Goal: Task Accomplishment & Management: Manage account settings

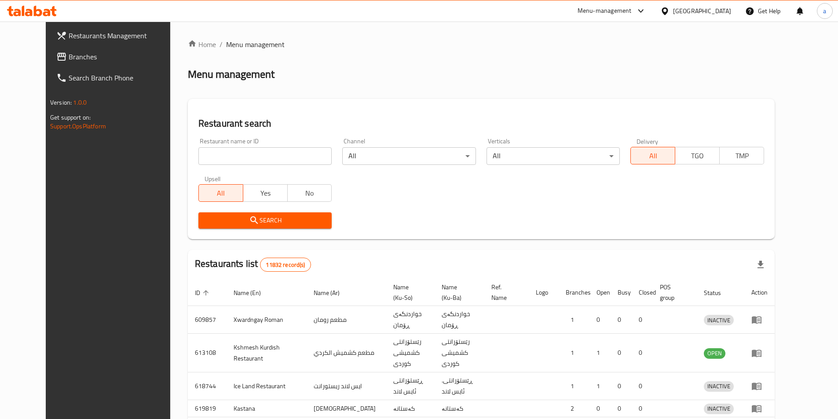
click at [53, 64] on div at bounding box center [419, 209] width 838 height 419
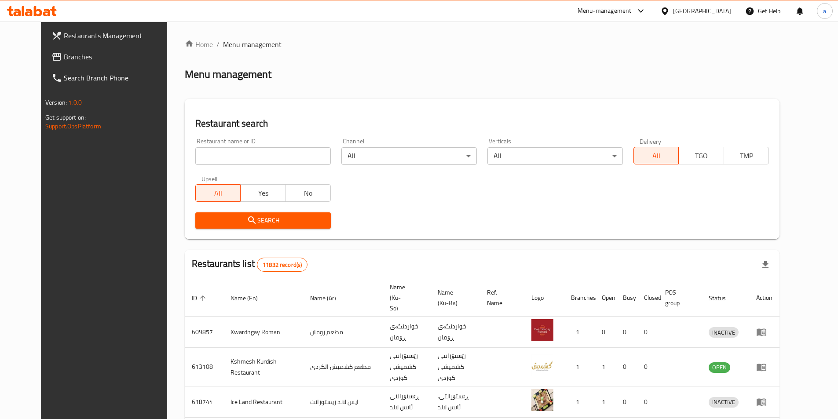
click at [64, 55] on span "Branches" at bounding box center [119, 56] width 110 height 11
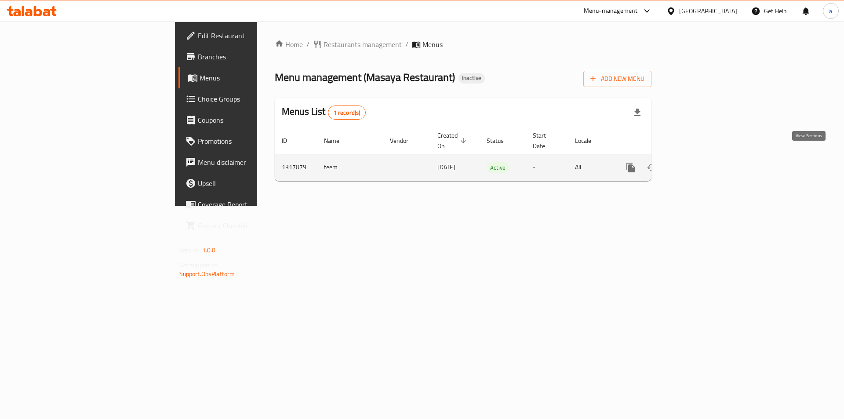
click at [700, 162] on icon "enhanced table" at bounding box center [694, 167] width 11 height 11
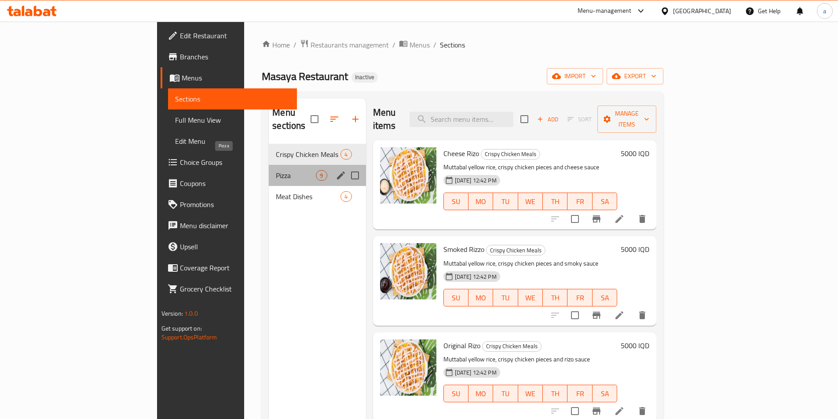
click at [276, 170] on span "Pizza" at bounding box center [296, 175] width 40 height 11
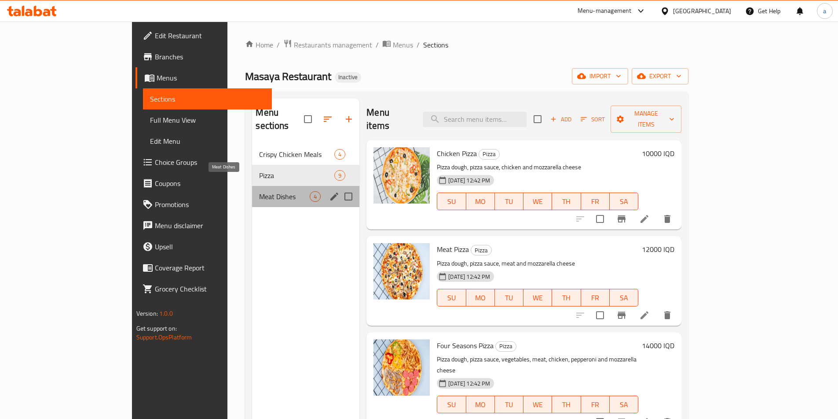
click at [259, 191] on span "Meat Dishes" at bounding box center [284, 196] width 51 height 11
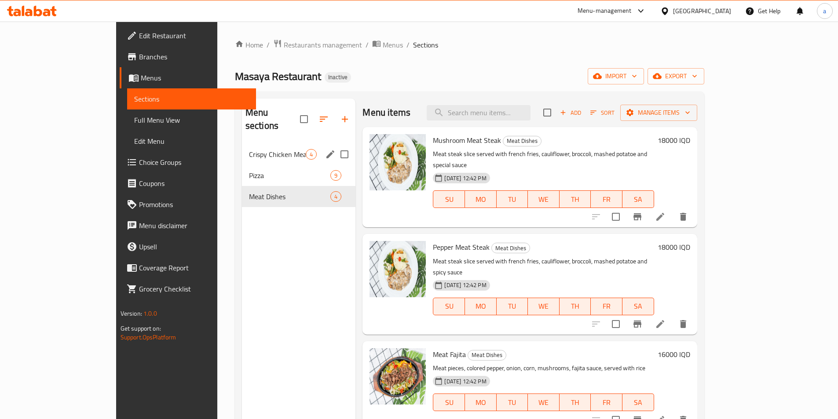
click at [246, 149] on div "Crispy Chicken Meals 4" at bounding box center [299, 154] width 114 height 21
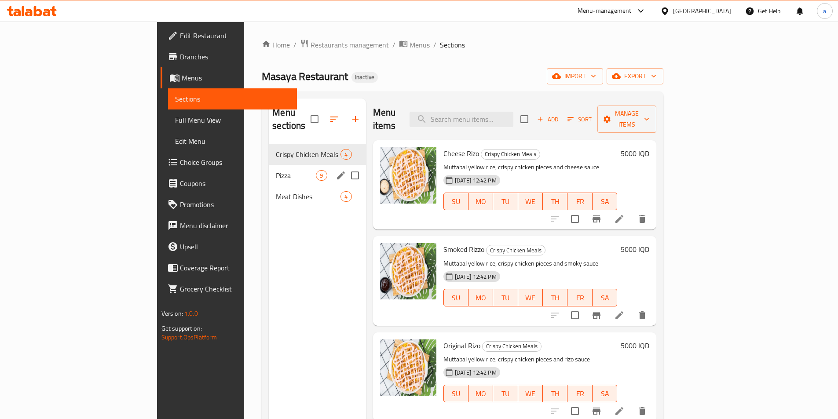
click at [269, 165] on div "Pizza 9" at bounding box center [317, 175] width 97 height 21
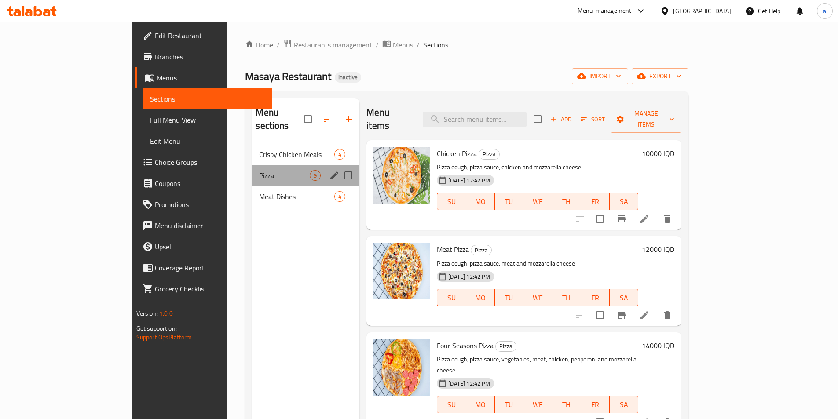
click at [252, 170] on div "Pizza 9" at bounding box center [305, 175] width 107 height 21
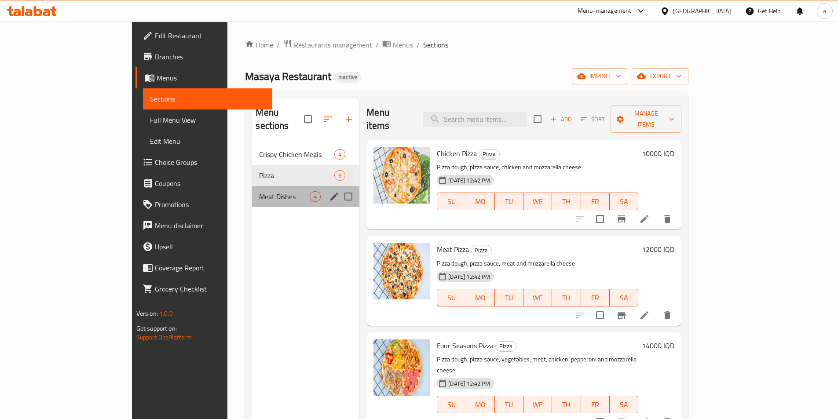
click at [252, 186] on div "Meat Dishes 4" at bounding box center [305, 196] width 107 height 21
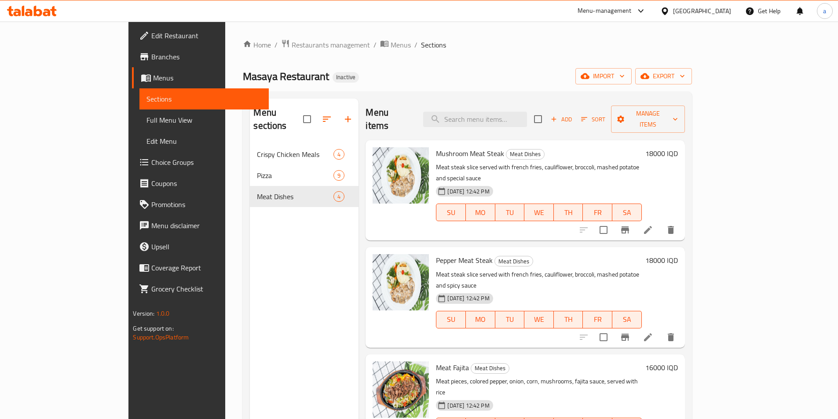
click at [257, 298] on div "Menu sections Crispy Chicken Meals 4 Pizza 9 Meat Dishes 4" at bounding box center [304, 307] width 109 height 419
click at [691, 85] on div "Home / Restaurants management / Menus / Sections Masaya Restaurant Inactive imp…" at bounding box center [467, 281] width 448 height 485
click at [631, 83] on button "import" at bounding box center [603, 76] width 56 height 16
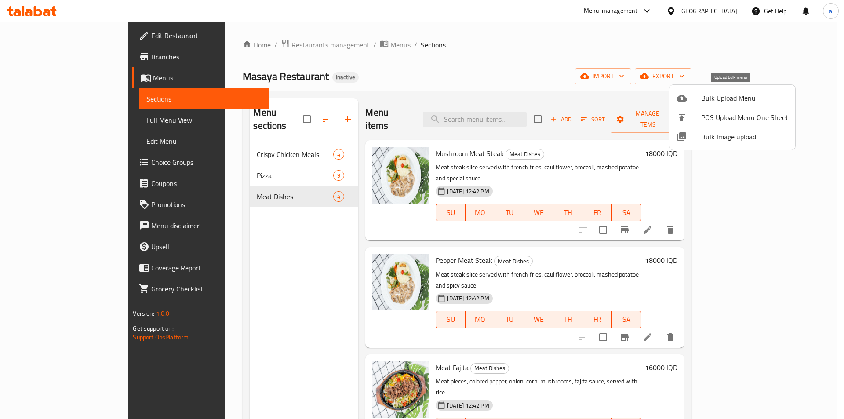
click at [741, 101] on span "Bulk Upload Menu" at bounding box center [744, 98] width 87 height 11
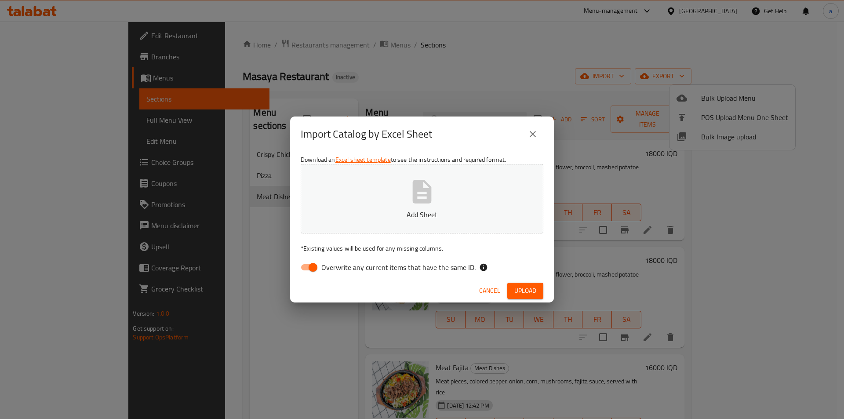
click at [306, 266] on input "Overwrite any current items that have the same ID." at bounding box center [313, 267] width 50 height 17
checkbox input "false"
click at [353, 222] on button "Add Sheet" at bounding box center [422, 198] width 243 height 69
click at [525, 288] on span "Upload" at bounding box center [525, 290] width 22 height 11
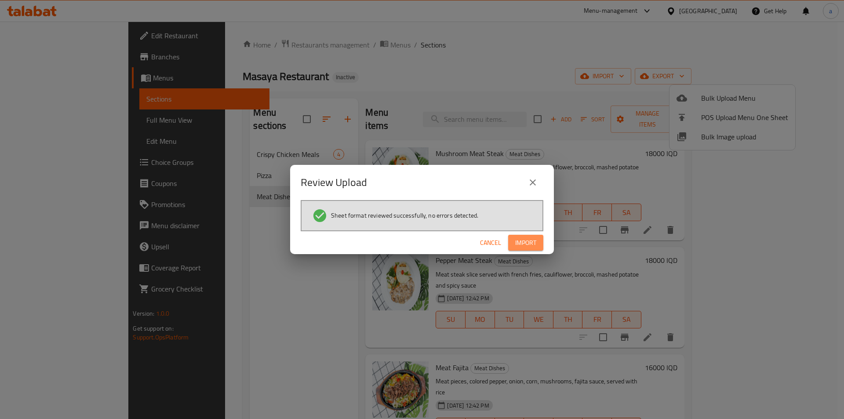
click at [527, 247] on span "Import" at bounding box center [525, 242] width 21 height 11
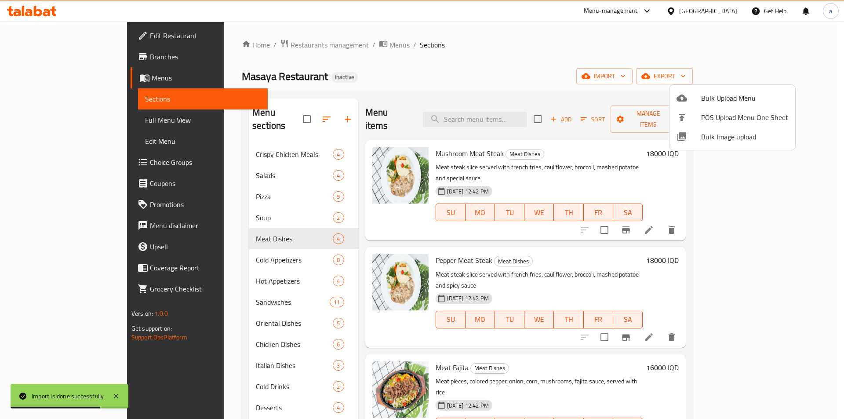
click at [219, 140] on div at bounding box center [422, 209] width 844 height 419
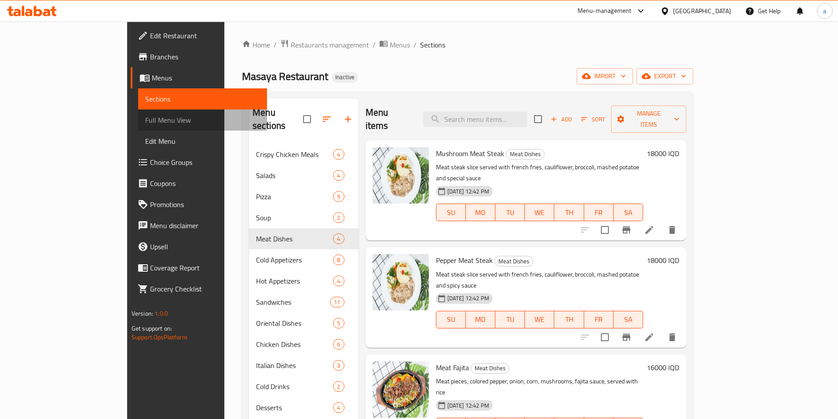
click at [145, 123] on span "Full Menu View" at bounding box center [202, 120] width 115 height 11
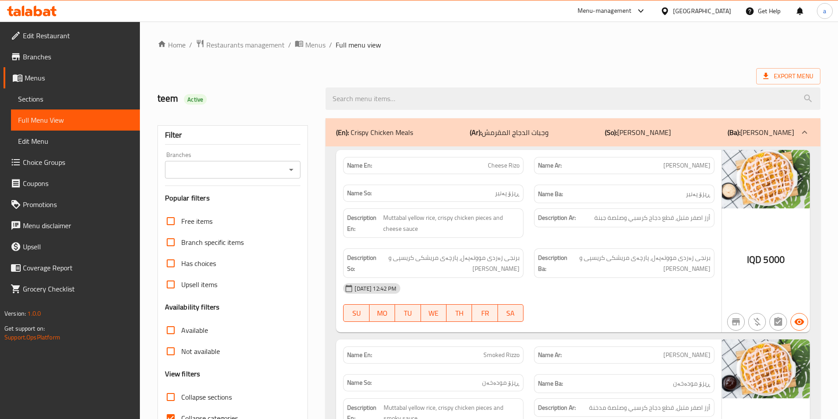
click at [79, 95] on span "Sections" at bounding box center [75, 99] width 115 height 11
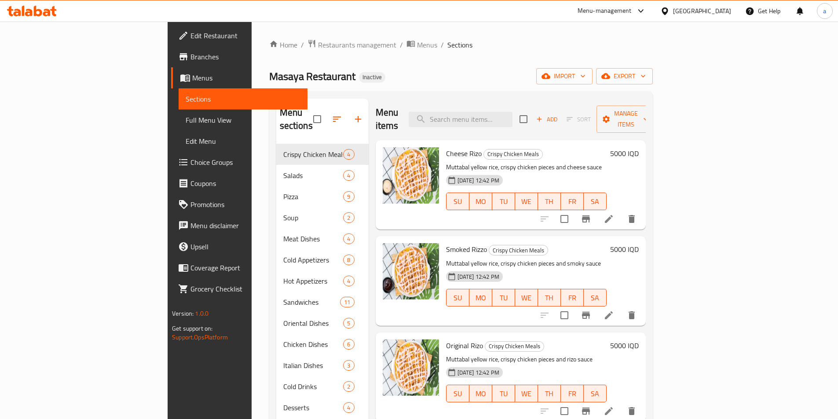
click at [283, 170] on span "Salads" at bounding box center [313, 175] width 60 height 11
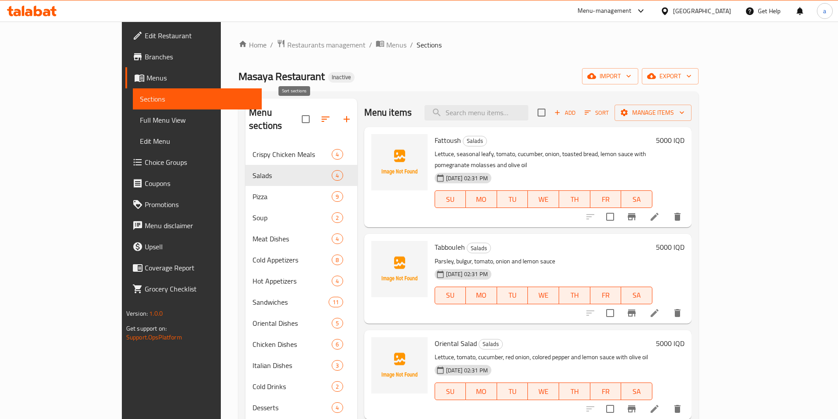
click at [320, 114] on icon "button" at bounding box center [325, 119] width 11 height 11
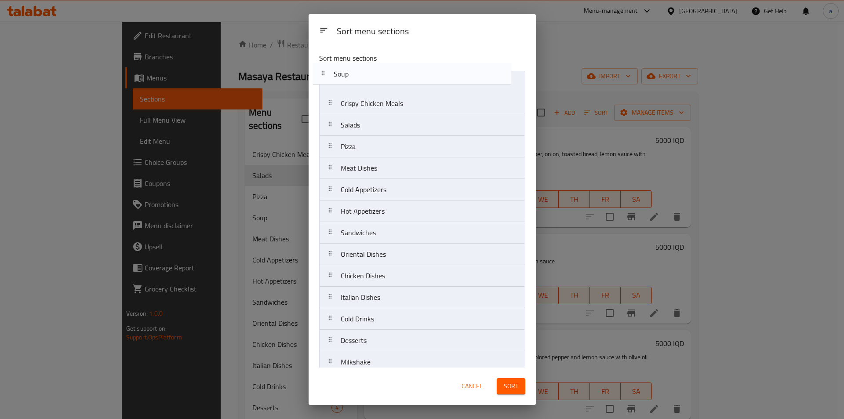
drag, startPoint x: 328, startPoint y: 147, endPoint x: 324, endPoint y: 69, distance: 77.5
click at [324, 69] on div "Sort menu sections Crispy Chicken Meals Salads Pizza Soup Meat Dishes Cold Appe…" at bounding box center [422, 207] width 227 height 322
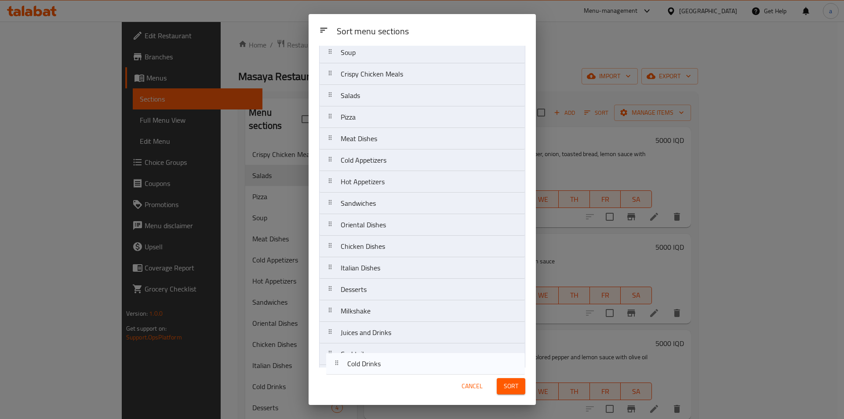
scroll to position [52, 0]
drag, startPoint x: 331, startPoint y: 323, endPoint x: 335, endPoint y: 362, distance: 38.9
click at [335, 362] on nav "Soup Crispy Chicken Meals Salads Pizza Meat Dishes Cold Appetizers Hot Appetize…" at bounding box center [422, 191] width 206 height 346
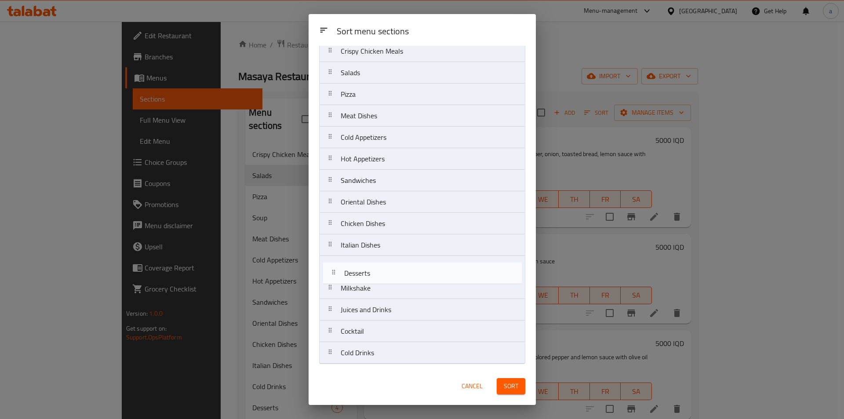
drag, startPoint x: 334, startPoint y: 271, endPoint x: 337, endPoint y: 281, distance: 10.7
click at [337, 281] on nav "Soup Crispy Chicken Meals Salads Pizza Meat Dishes Cold Appetizers Hot Appetize…" at bounding box center [422, 191] width 206 height 346
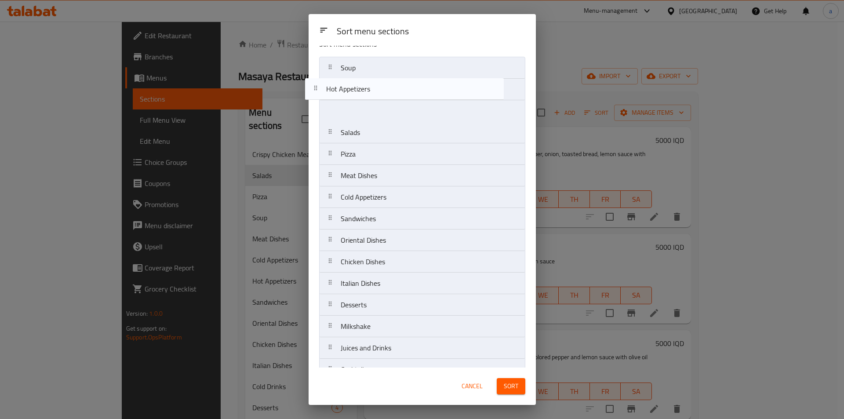
scroll to position [0, 0]
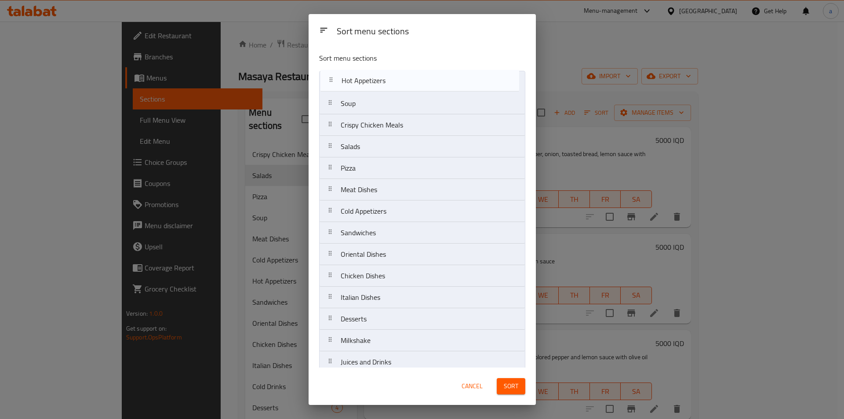
drag, startPoint x: 332, startPoint y: 163, endPoint x: 334, endPoint y: 79, distance: 84.0
click at [334, 79] on nav "Soup Crispy Chicken Meals Salads Pizza Meat Dishes Cold Appetizers Hot Appetize…" at bounding box center [422, 244] width 206 height 346
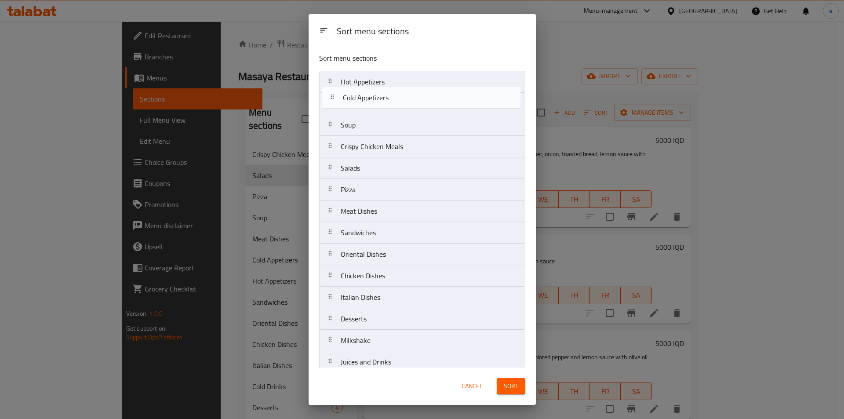
drag, startPoint x: 337, startPoint y: 215, endPoint x: 340, endPoint y: 98, distance: 117.0
click at [340, 98] on nav "Hot Appetizers Soup Crispy Chicken Meals Salads Pizza Meat Dishes Cold Appetize…" at bounding box center [422, 244] width 206 height 346
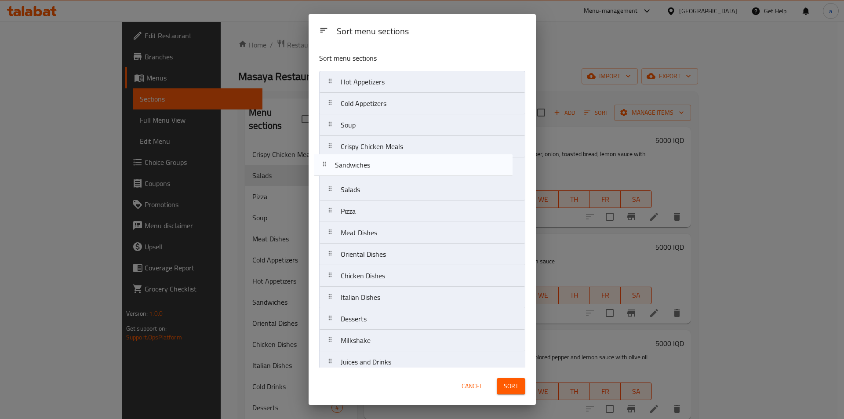
drag, startPoint x: 335, startPoint y: 233, endPoint x: 329, endPoint y: 160, distance: 73.2
click at [329, 160] on nav "Hot Appetizers Cold Appetizers Soup Crispy Chicken Meals Salads Pizza Meat Dish…" at bounding box center [422, 244] width 206 height 346
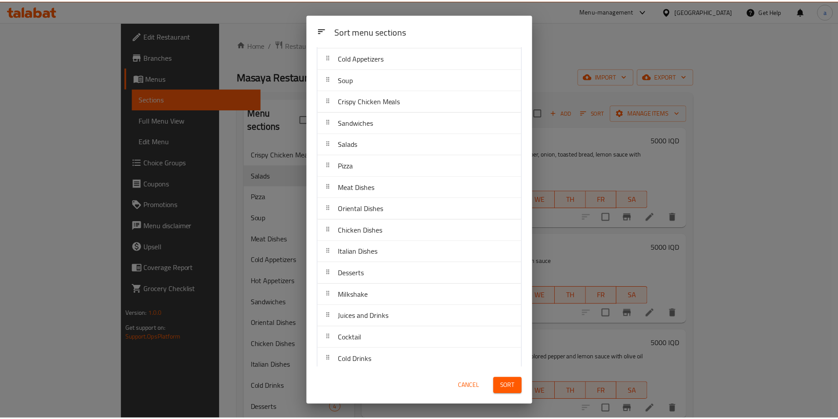
scroll to position [52, 0]
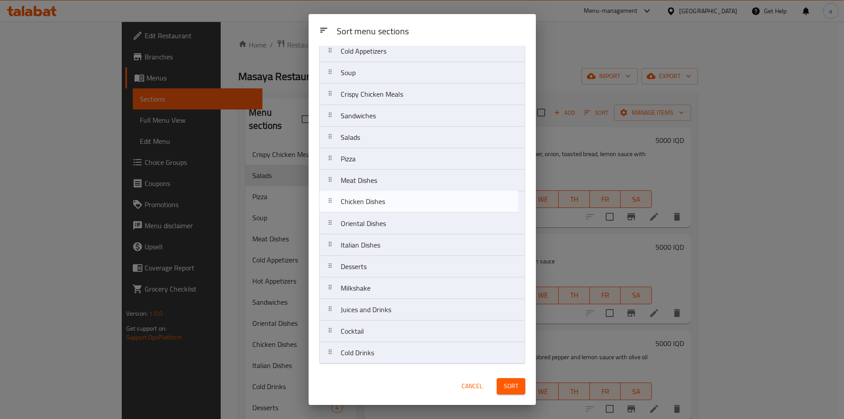
drag, startPoint x: 328, startPoint y: 220, endPoint x: 328, endPoint y: 194, distance: 25.5
click at [328, 194] on nav "Hot Appetizers Cold Appetizers Soup Crispy Chicken Meals Sandwiches Salads Pizz…" at bounding box center [422, 191] width 206 height 346
drag, startPoint x: 333, startPoint y: 251, endPoint x: 330, endPoint y: 222, distance: 29.2
click at [330, 222] on nav "Hot Appetizers Cold Appetizers Soup Crispy Chicken Meals Sandwiches Salads Pizz…" at bounding box center [422, 191] width 206 height 346
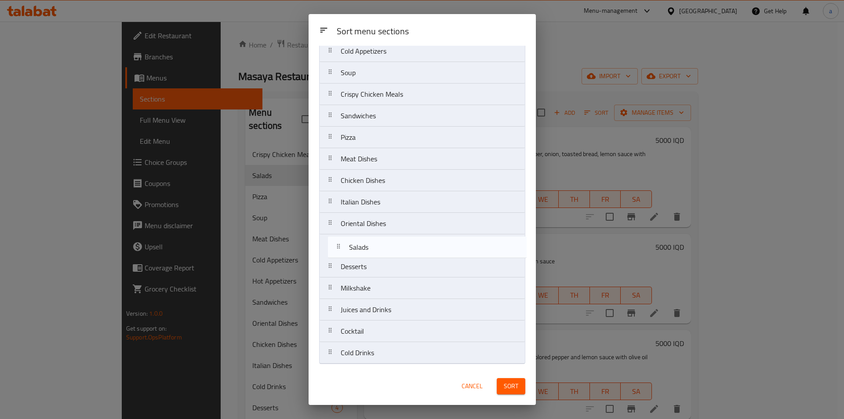
drag, startPoint x: 334, startPoint y: 141, endPoint x: 341, endPoint y: 259, distance: 117.6
click at [341, 259] on nav "Hot Appetizers Cold Appetizers Soup Crispy Chicken Meals Sandwiches Salads Pizz…" at bounding box center [422, 191] width 206 height 346
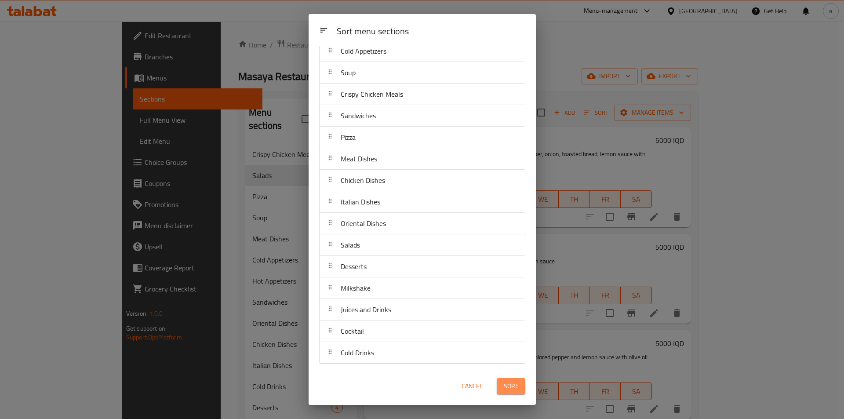
click at [505, 383] on span "Sort" at bounding box center [511, 386] width 15 height 11
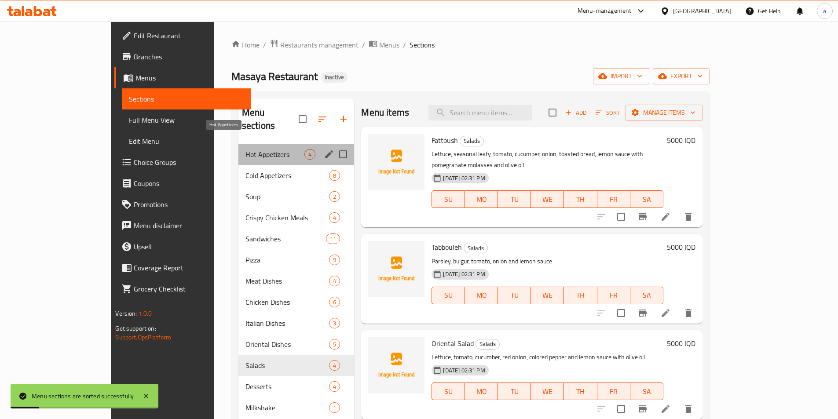
click at [245, 149] on span "Hot Appetizers" at bounding box center [274, 154] width 59 height 11
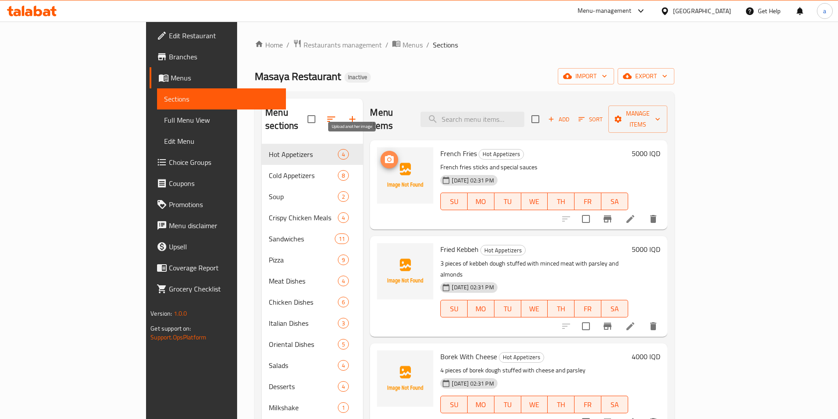
click at [388, 158] on circle "upload picture" at bounding box center [389, 159] width 3 height 3
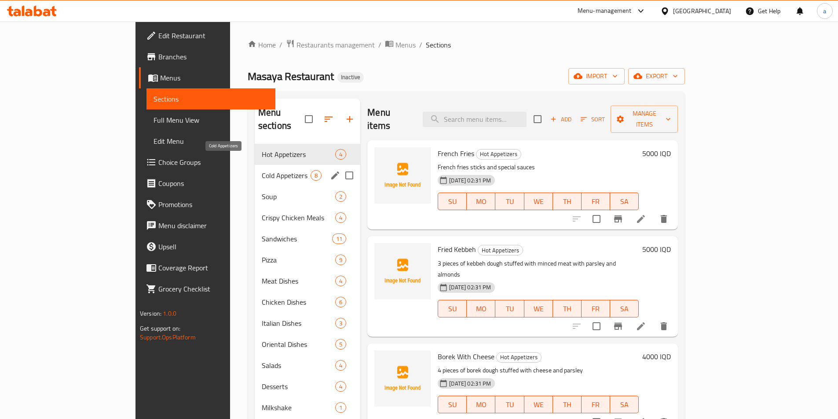
click at [262, 170] on span "Cold Appetizers" at bounding box center [286, 175] width 49 height 11
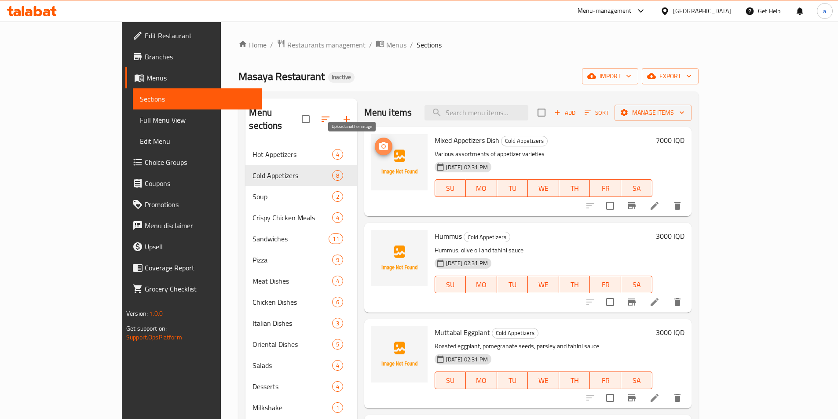
click at [379, 145] on icon "upload picture" at bounding box center [383, 146] width 9 height 8
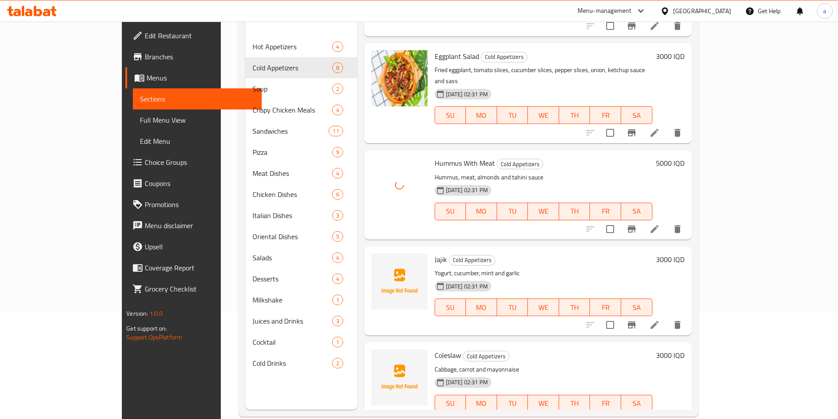
scroll to position [123, 0]
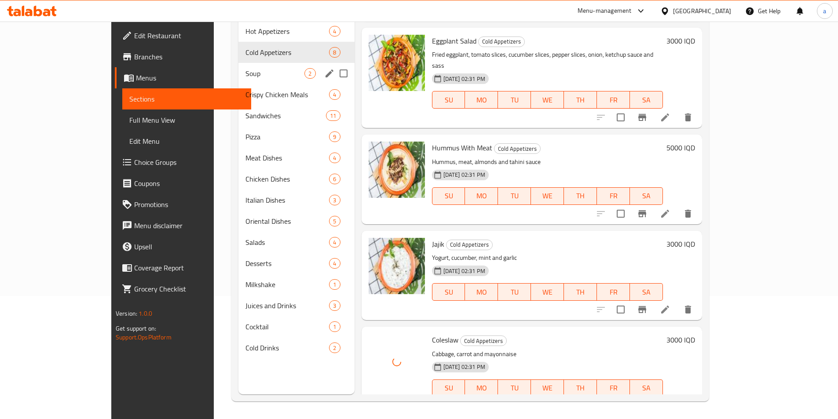
click at [245, 68] on span "Soup" at bounding box center [274, 73] width 59 height 11
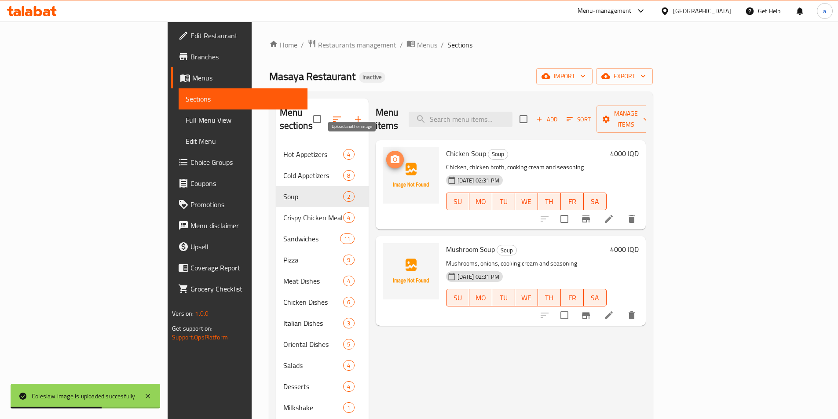
click at [390, 155] on icon "upload picture" at bounding box center [394, 159] width 9 height 8
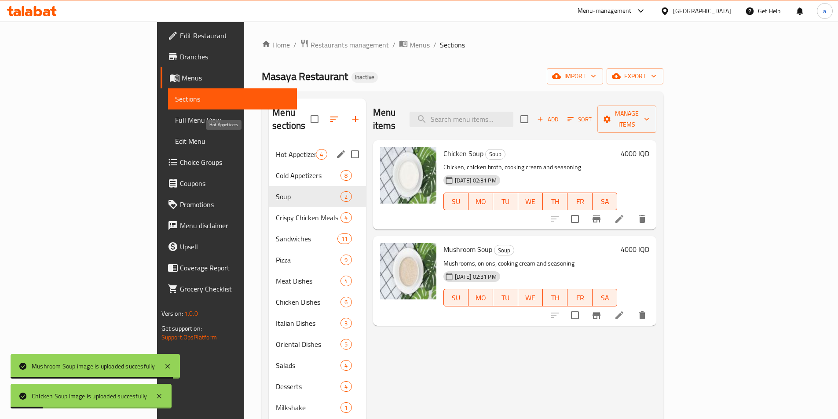
click at [276, 149] on span "Hot Appetizers" at bounding box center [296, 154] width 40 height 11
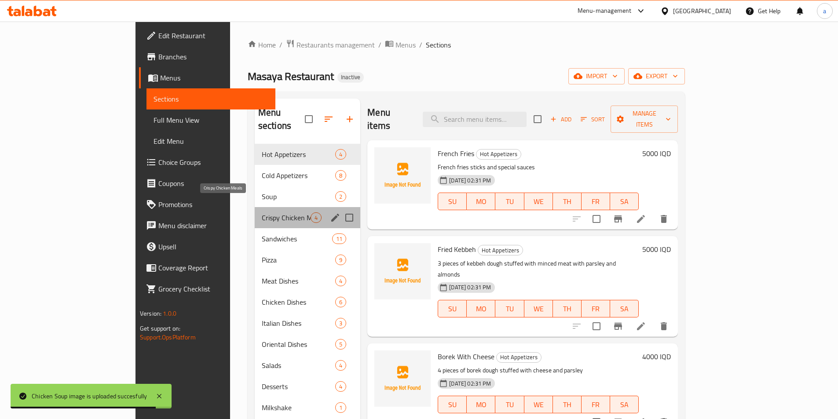
click at [262, 212] on span "Crispy Chicken Meals" at bounding box center [286, 217] width 49 height 11
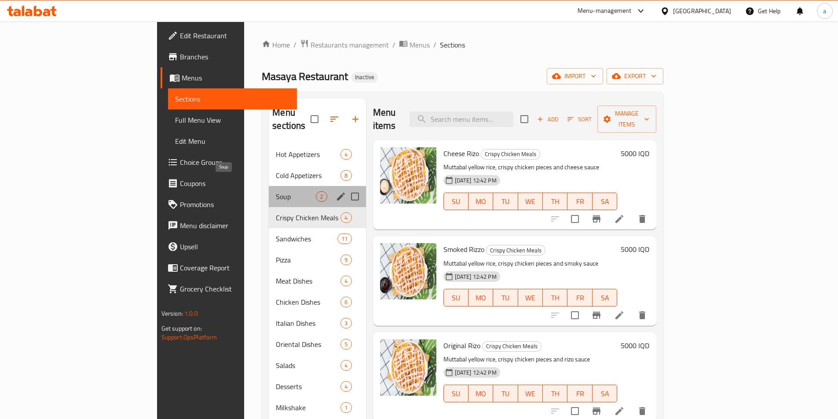
click at [276, 191] on span "Soup" at bounding box center [296, 196] width 40 height 11
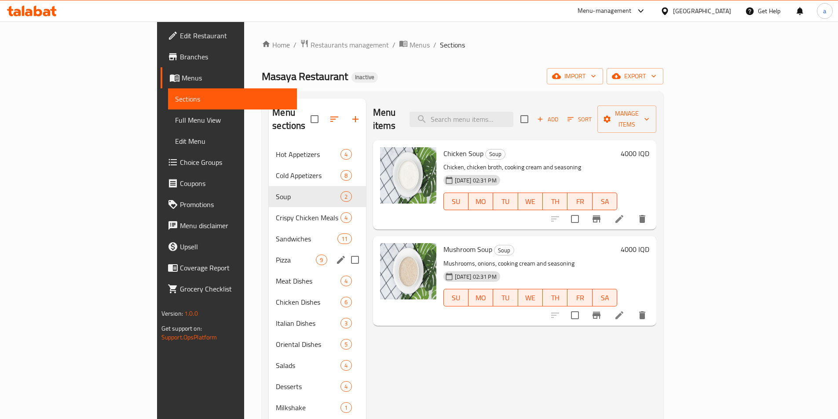
click at [269, 249] on div "Pizza 9" at bounding box center [317, 259] width 97 height 21
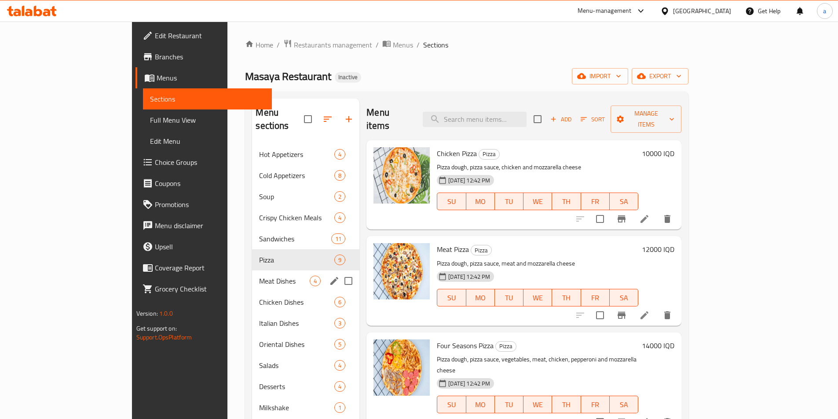
click at [252, 270] on div "Meat Dishes 4" at bounding box center [305, 280] width 107 height 21
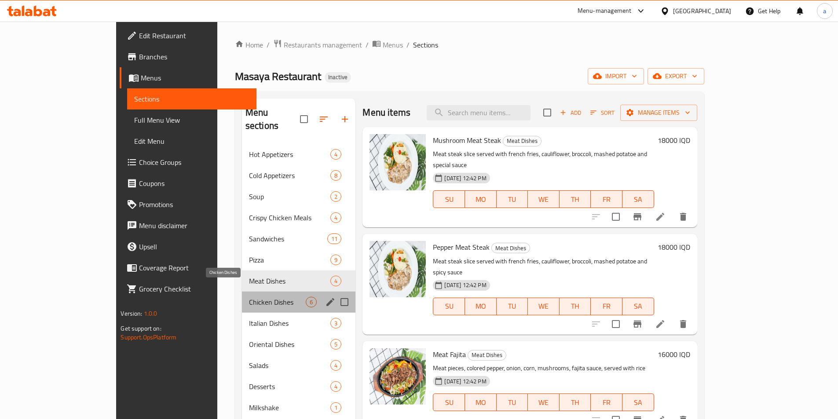
click at [249, 297] on span "Chicken Dishes" at bounding box center [277, 302] width 57 height 11
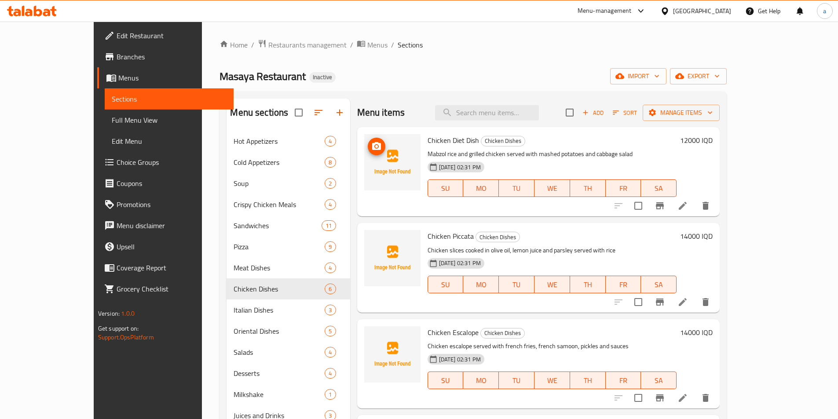
click at [372, 148] on icon "upload picture" at bounding box center [376, 146] width 9 height 8
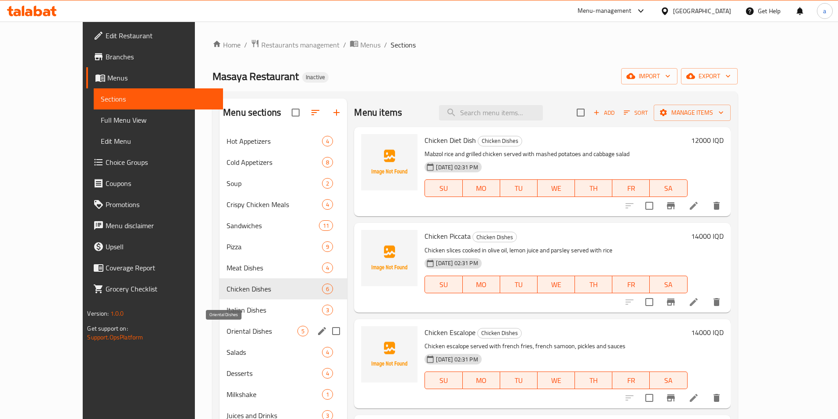
click at [228, 334] on span "Oriental Dishes" at bounding box center [261, 331] width 71 height 11
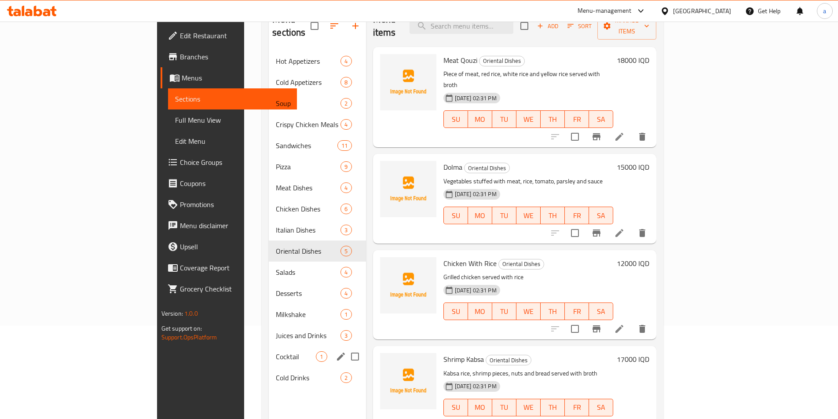
scroll to position [123, 0]
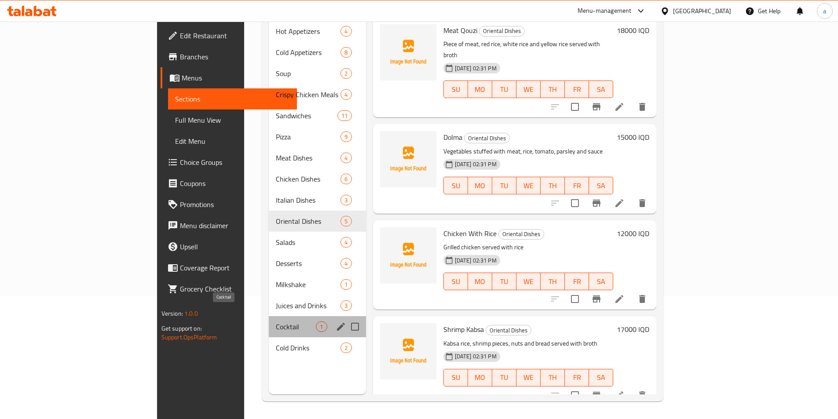
click at [276, 321] on span "Cocktail" at bounding box center [296, 326] width 40 height 11
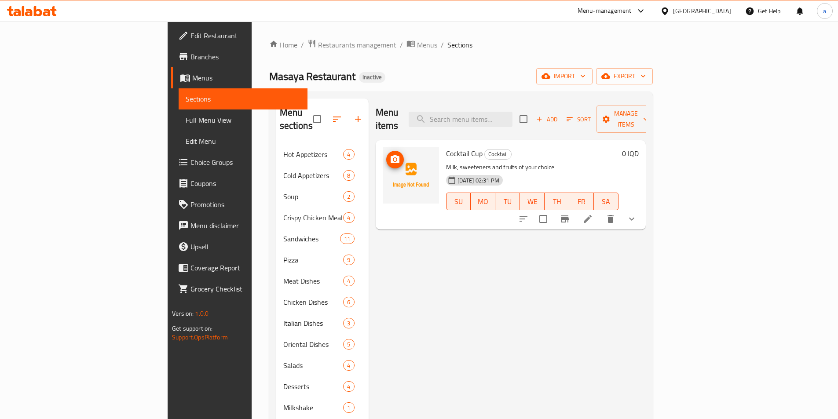
click at [390, 155] on icon "upload picture" at bounding box center [394, 159] width 9 height 8
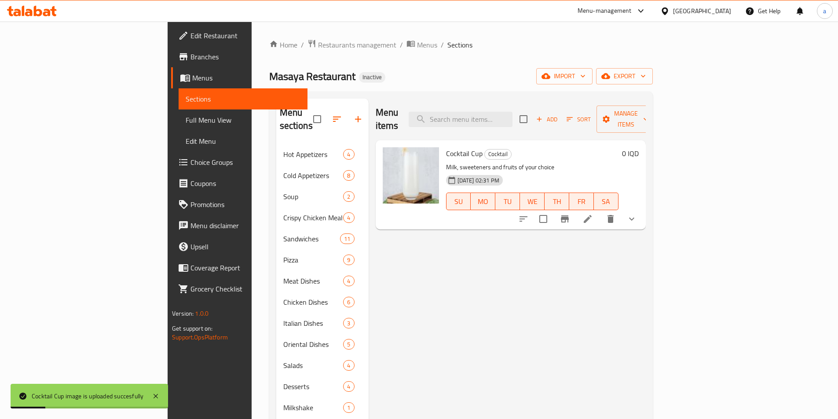
click at [642, 208] on button "show more" at bounding box center [631, 218] width 21 height 21
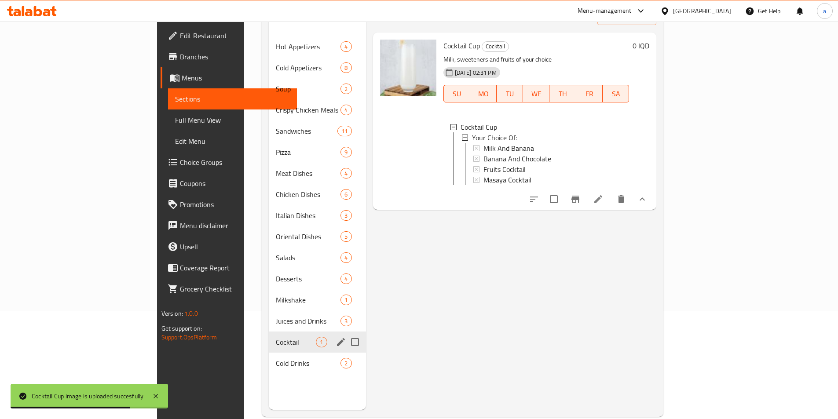
scroll to position [123, 0]
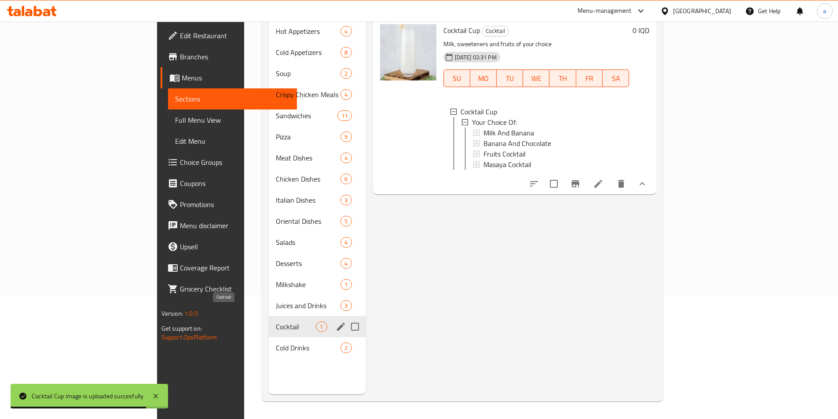
click at [276, 321] on span "Cocktail" at bounding box center [296, 326] width 40 height 11
click at [276, 343] on span "Cold Drinks" at bounding box center [296, 348] width 40 height 11
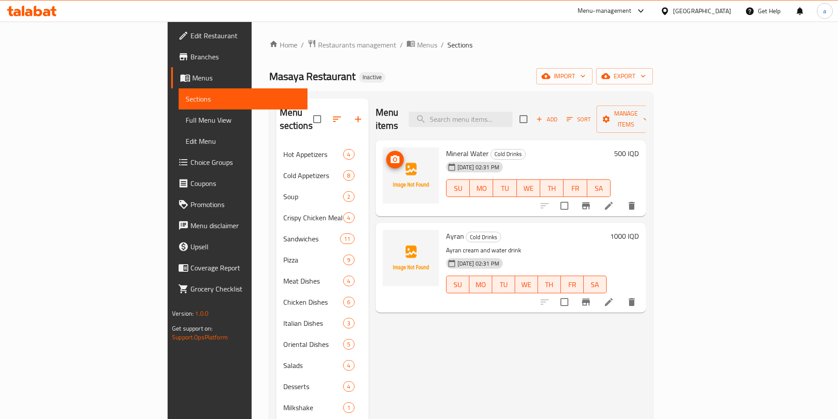
click at [386, 154] on span "upload picture" at bounding box center [395, 159] width 18 height 11
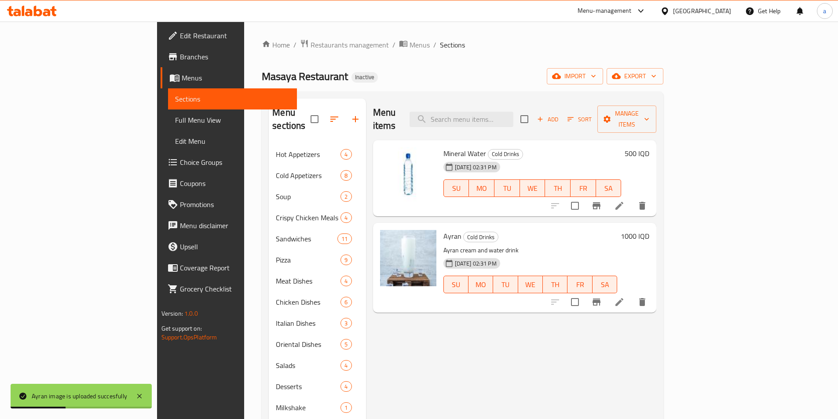
scroll to position [123, 0]
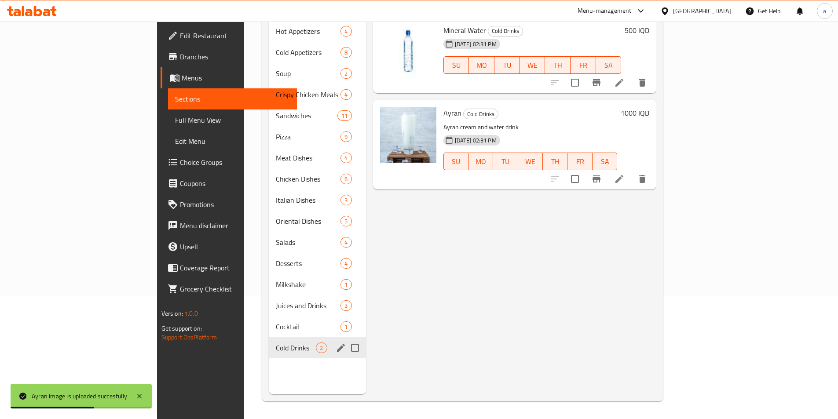
click at [269, 337] on div "Cold Drinks 2" at bounding box center [317, 347] width 97 height 21
click at [276, 321] on span "Cocktail" at bounding box center [296, 326] width 40 height 11
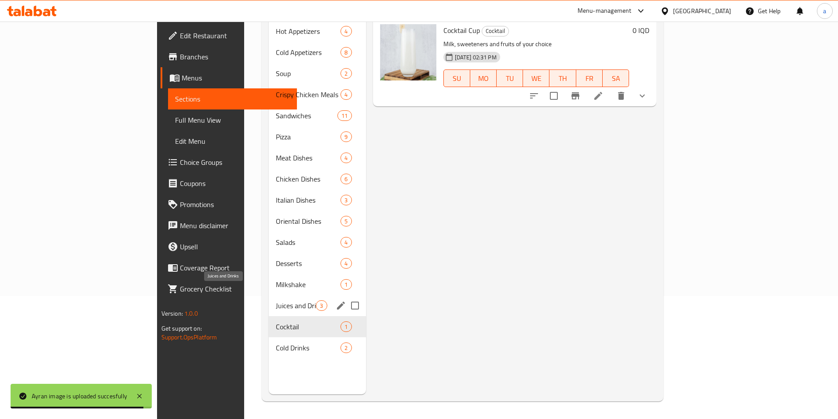
click at [276, 300] on span "Juices and Drinks" at bounding box center [296, 305] width 40 height 11
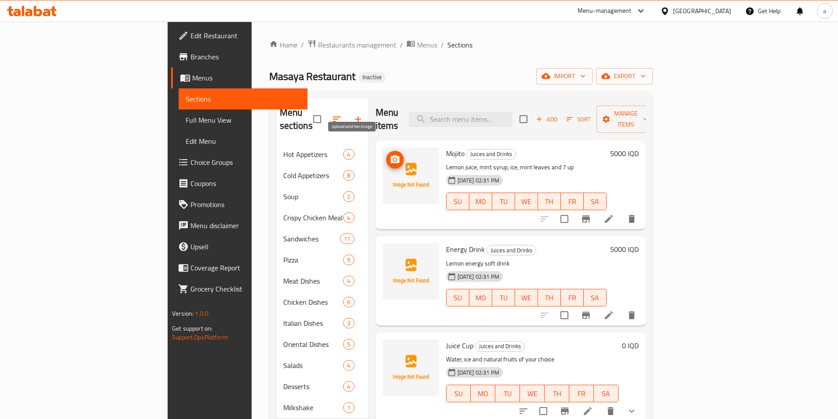
click at [390, 155] on icon "upload picture" at bounding box center [394, 159] width 9 height 8
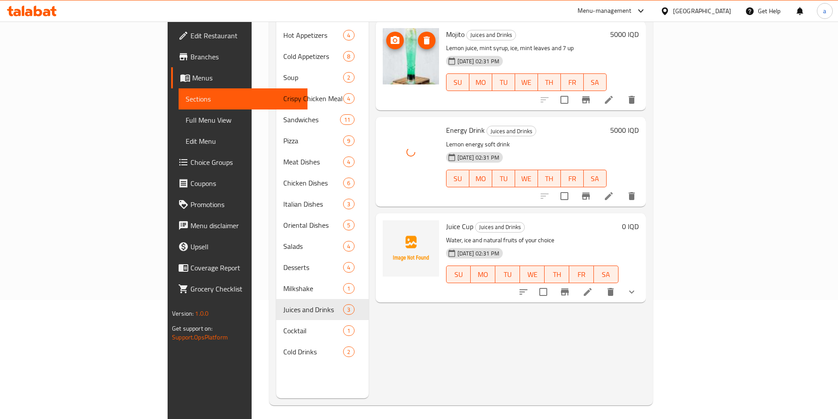
scroll to position [123, 0]
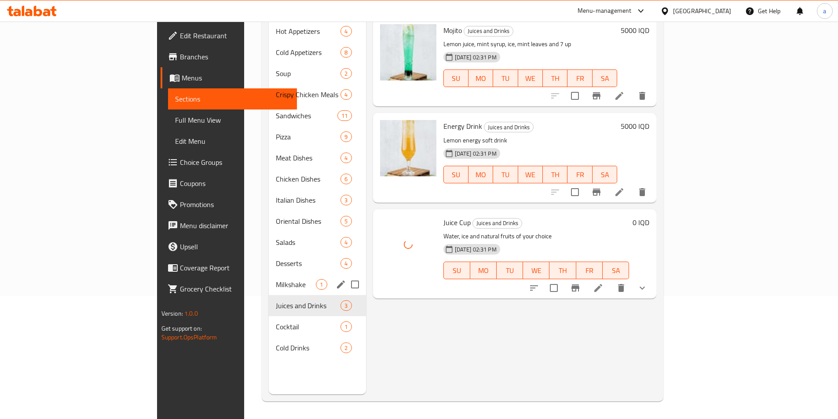
click at [276, 279] on span "Milkshake" at bounding box center [296, 284] width 40 height 11
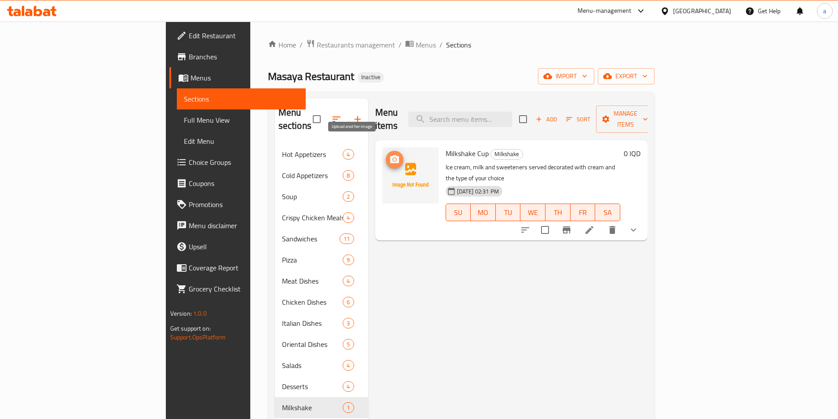
click at [386, 154] on span "upload picture" at bounding box center [395, 159] width 18 height 11
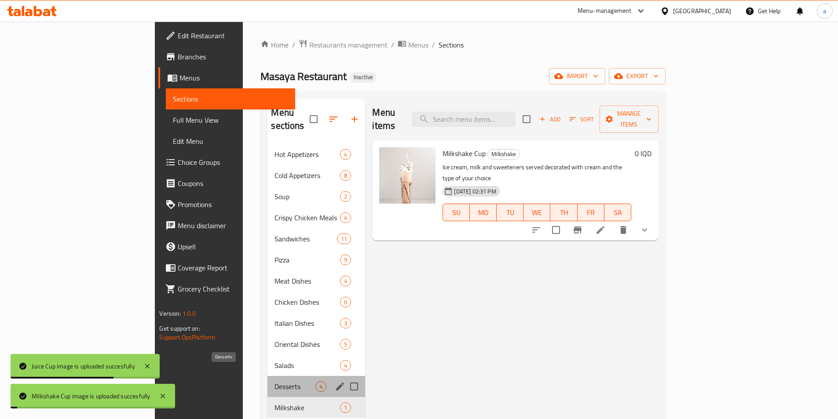
click at [274, 381] on span "Desserts" at bounding box center [294, 386] width 41 height 11
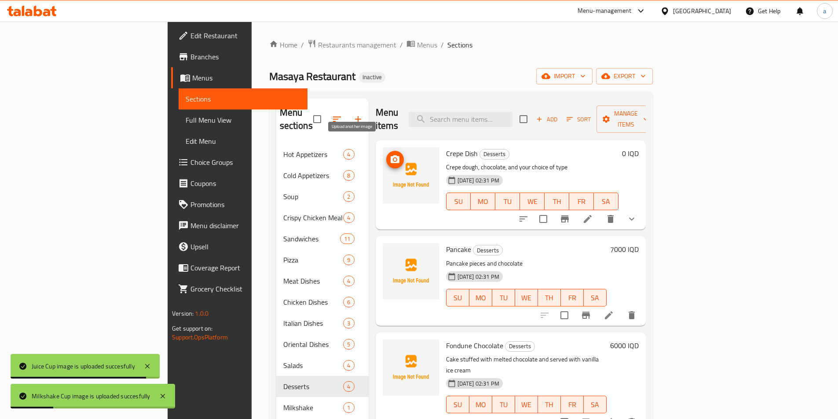
click at [390, 154] on icon "upload picture" at bounding box center [395, 159] width 11 height 11
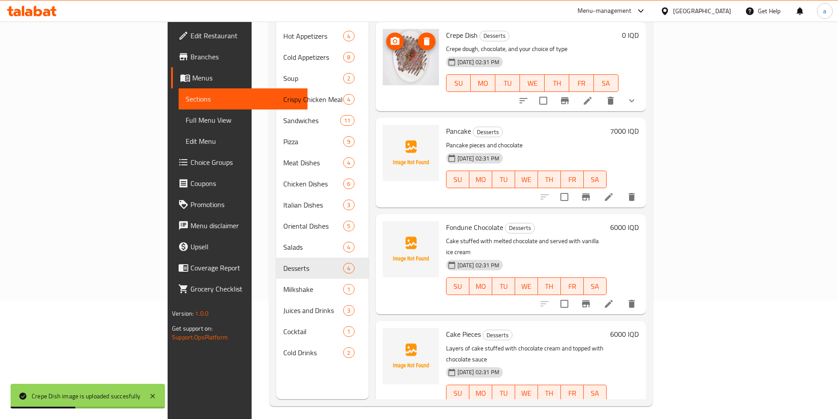
scroll to position [123, 0]
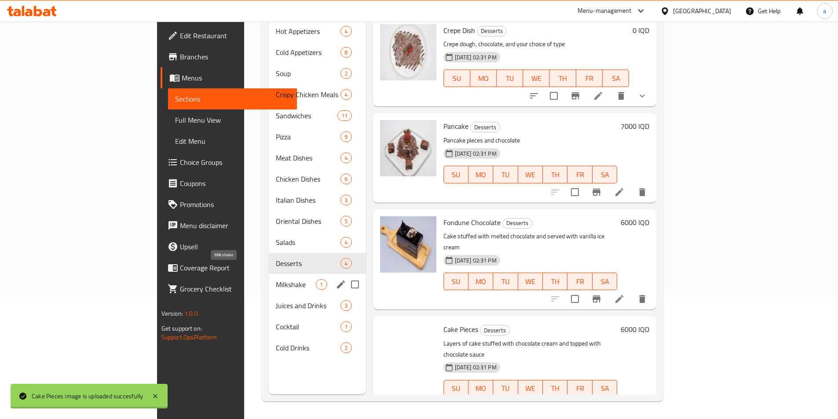
click at [276, 279] on span "Milkshake" at bounding box center [296, 284] width 40 height 11
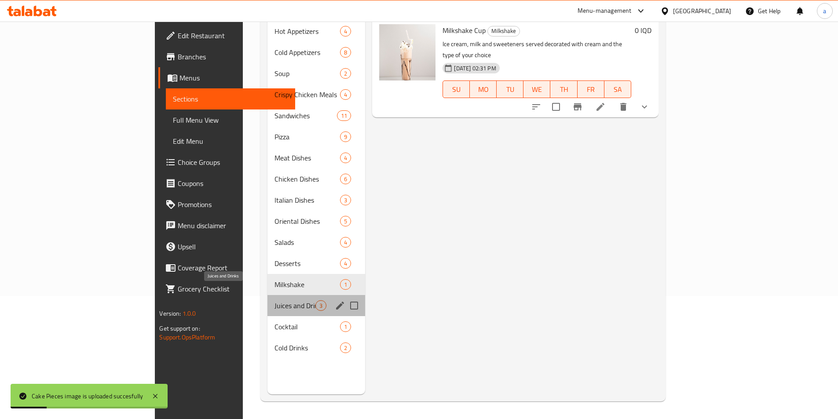
click at [274, 300] on span "Juices and Drinks" at bounding box center [294, 305] width 41 height 11
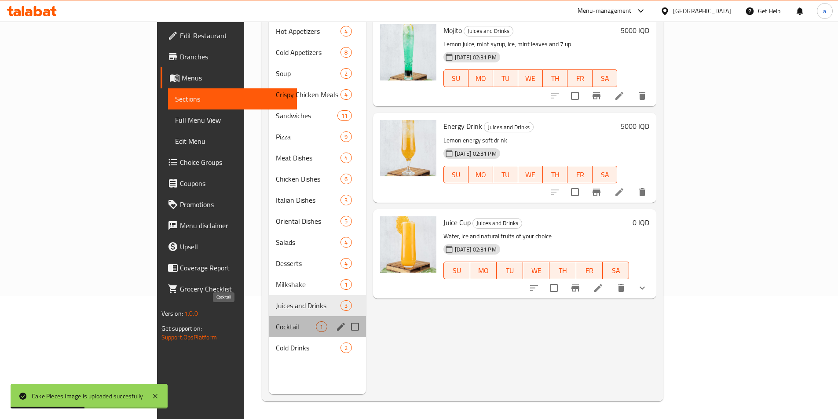
click at [276, 321] on span "Cocktail" at bounding box center [296, 326] width 40 height 11
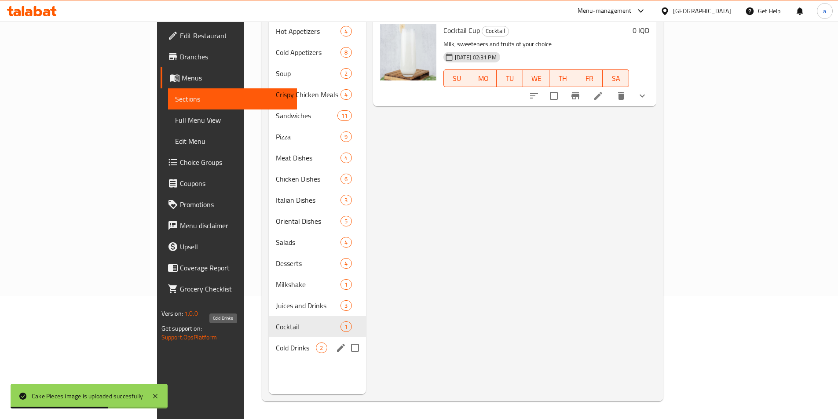
click at [276, 343] on span "Cold Drinks" at bounding box center [296, 348] width 40 height 11
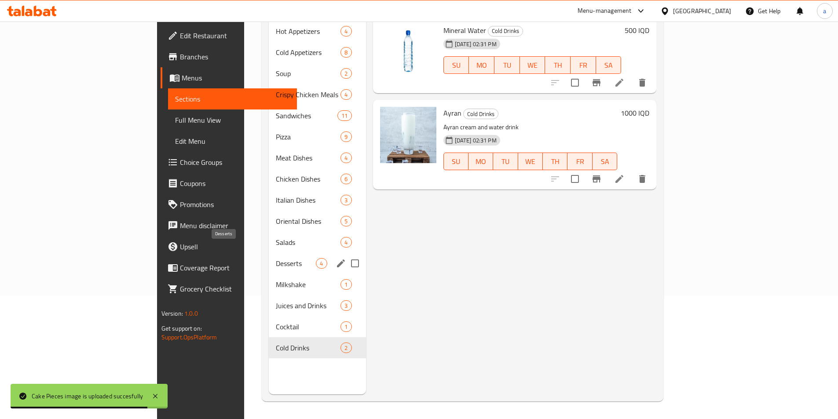
click at [276, 258] on span "Desserts" at bounding box center [296, 263] width 40 height 11
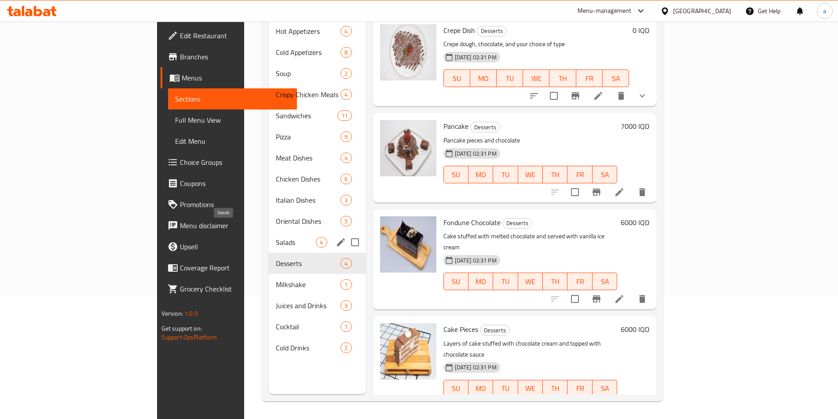
click at [276, 237] on span "Salads" at bounding box center [296, 242] width 40 height 11
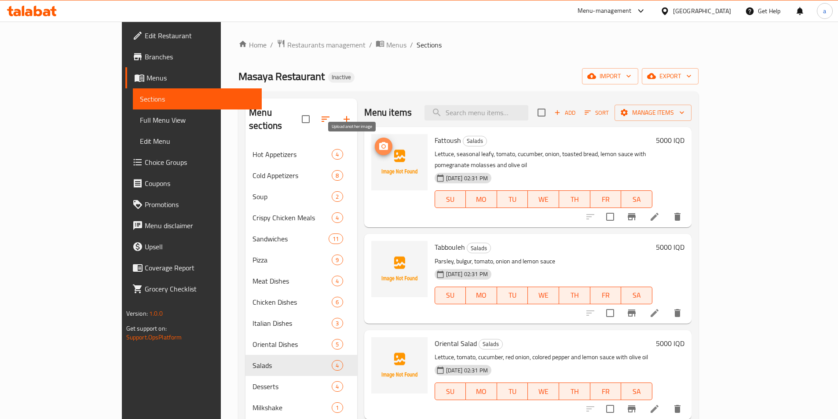
click at [379, 144] on icon "upload picture" at bounding box center [383, 146] width 9 height 8
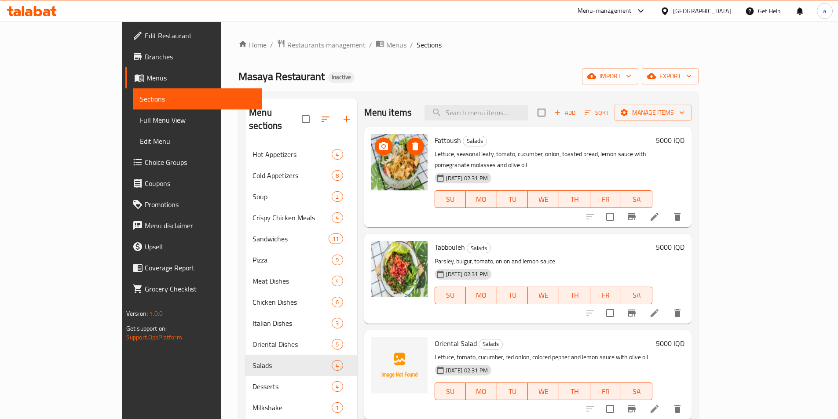
scroll to position [123, 0]
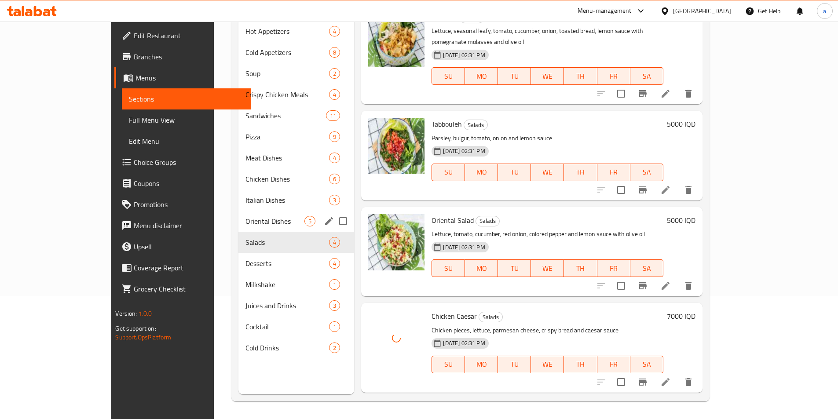
click at [245, 216] on span "Oriental Dishes" at bounding box center [274, 221] width 59 height 11
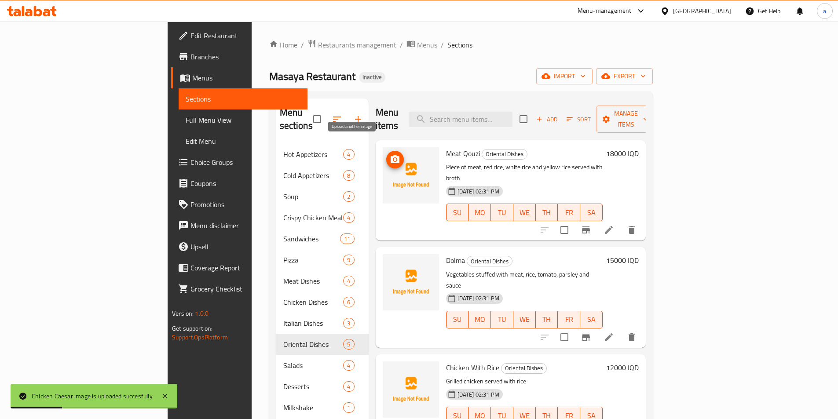
click at [390, 155] on icon "upload picture" at bounding box center [394, 159] width 9 height 8
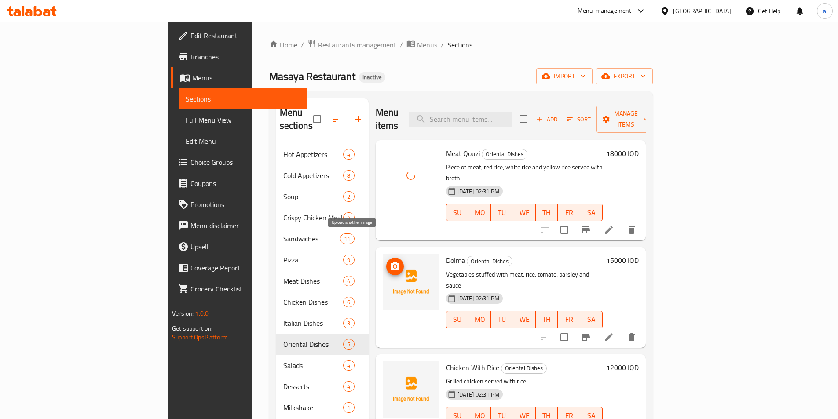
click at [390, 262] on icon "upload picture" at bounding box center [394, 266] width 9 height 8
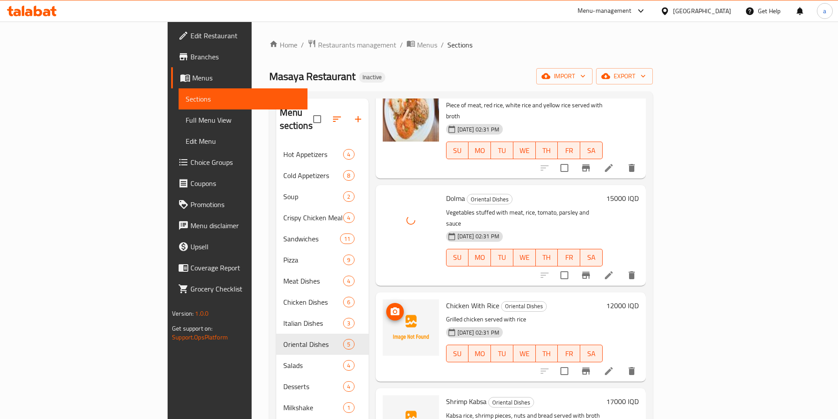
scroll to position [83, 0]
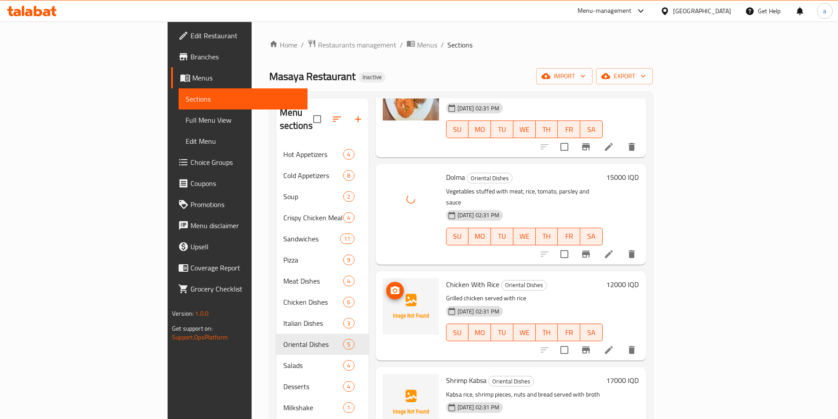
click at [390, 286] on icon "upload picture" at bounding box center [394, 290] width 9 height 8
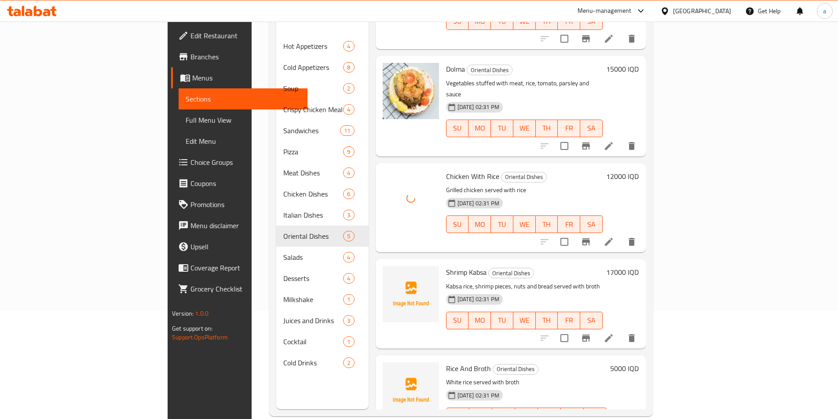
scroll to position [123, 0]
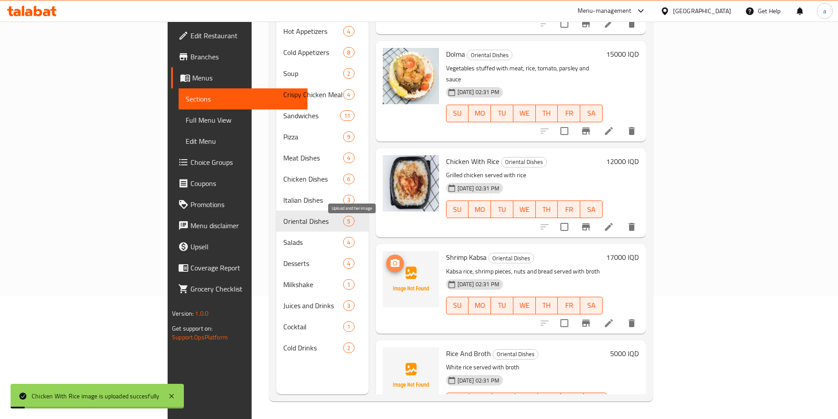
click at [390, 259] on icon "upload picture" at bounding box center [394, 263] width 9 height 8
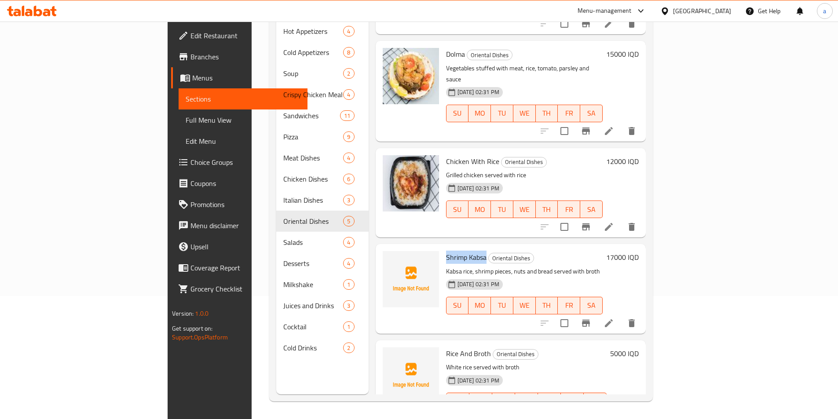
drag, startPoint x: 402, startPoint y: 222, endPoint x: 444, endPoint y: 219, distance: 41.9
click at [444, 248] on div "Shrimp Kabsa Oriental Dishes Kabsa rice, shrimp pieces, nuts and bread served w…" at bounding box center [524, 289] width 164 height 82
copy span "Shrimp Kabsa"
click at [386, 351] on button "upload picture" at bounding box center [395, 360] width 18 height 18
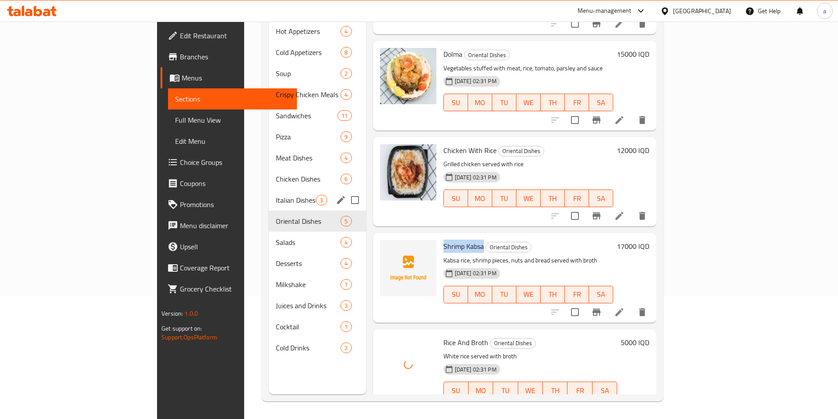
click at [269, 190] on div "Italian Dishes 3" at bounding box center [317, 200] width 97 height 21
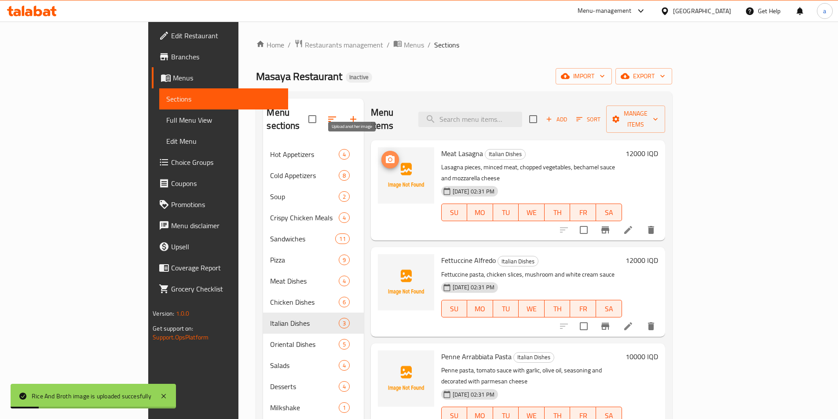
click at [385, 154] on icon "upload picture" at bounding box center [390, 159] width 11 height 11
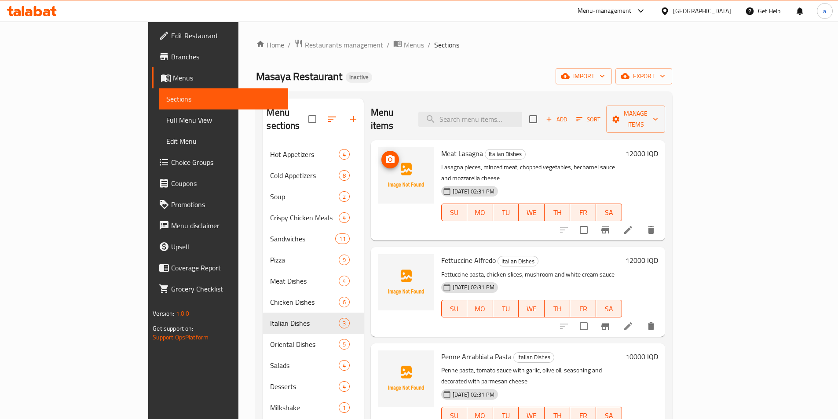
click at [385, 154] on icon "upload picture" at bounding box center [390, 159] width 11 height 11
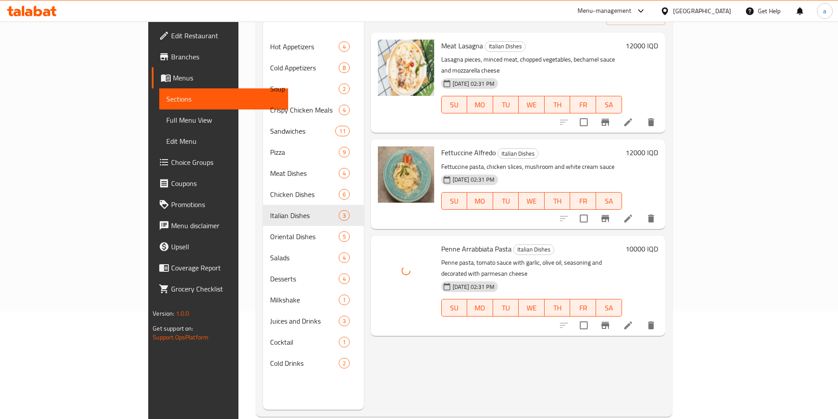
scroll to position [123, 0]
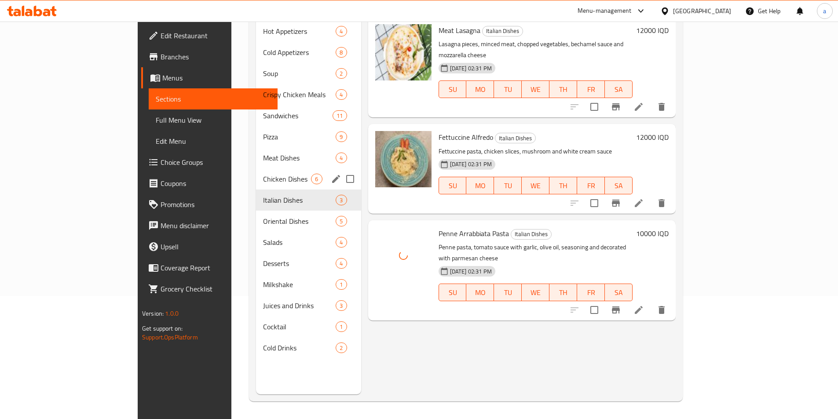
click at [256, 171] on div "Chicken Dishes 6" at bounding box center [308, 178] width 105 height 21
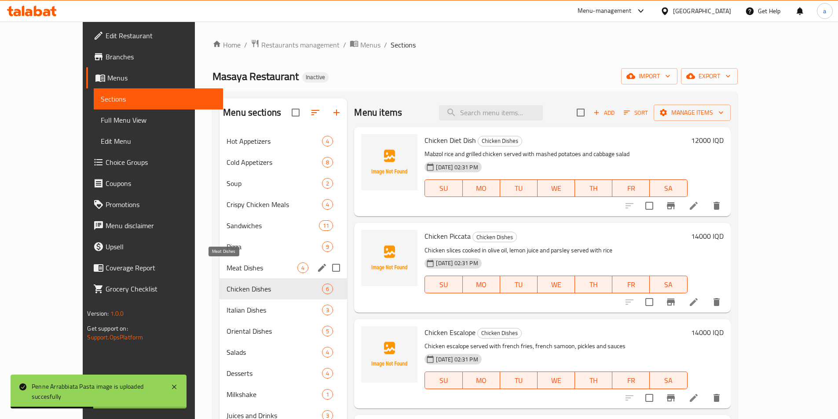
click at [231, 265] on span "Meat Dishes" at bounding box center [261, 267] width 71 height 11
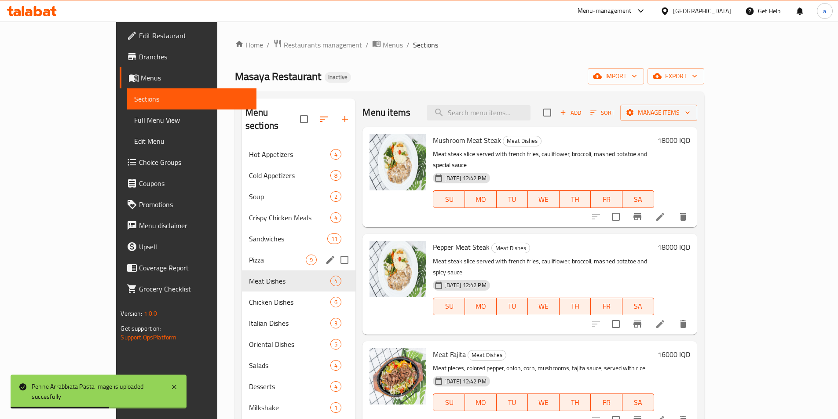
click at [242, 253] on div "Pizza 9" at bounding box center [299, 259] width 114 height 21
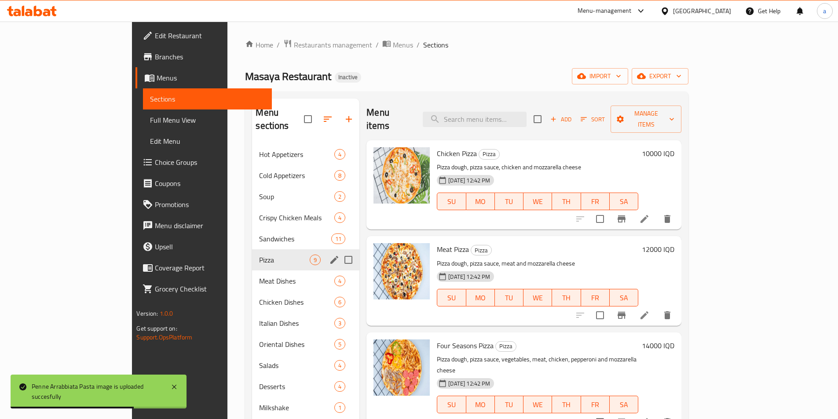
click at [252, 249] on div "Pizza 9" at bounding box center [305, 259] width 107 height 21
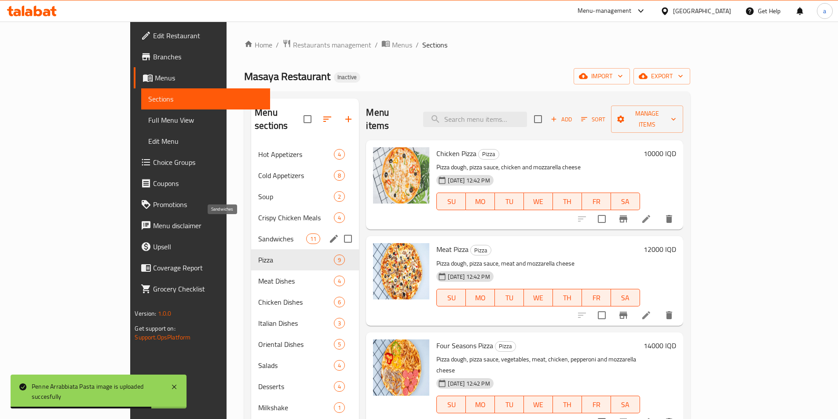
click at [258, 233] on span "Sandwiches" at bounding box center [282, 238] width 48 height 11
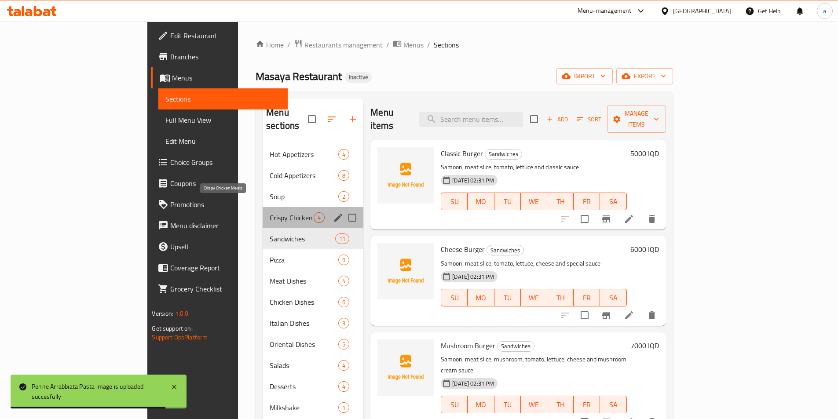
click at [270, 212] on span "Crispy Chicken Meals" at bounding box center [292, 217] width 44 height 11
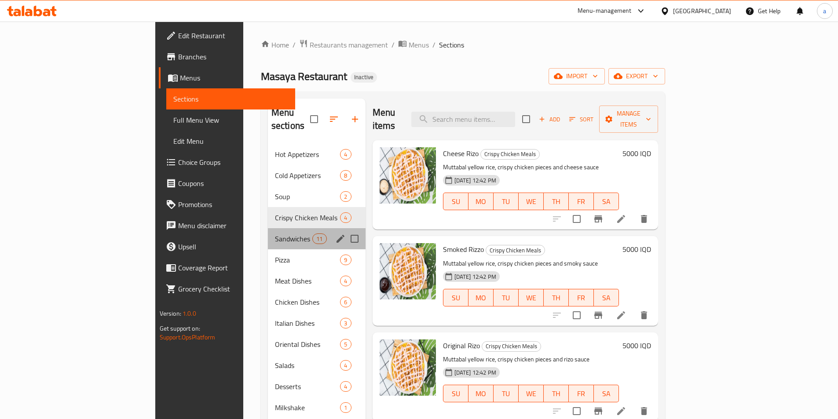
click at [268, 228] on div "Sandwiches 11" at bounding box center [317, 238] width 98 height 21
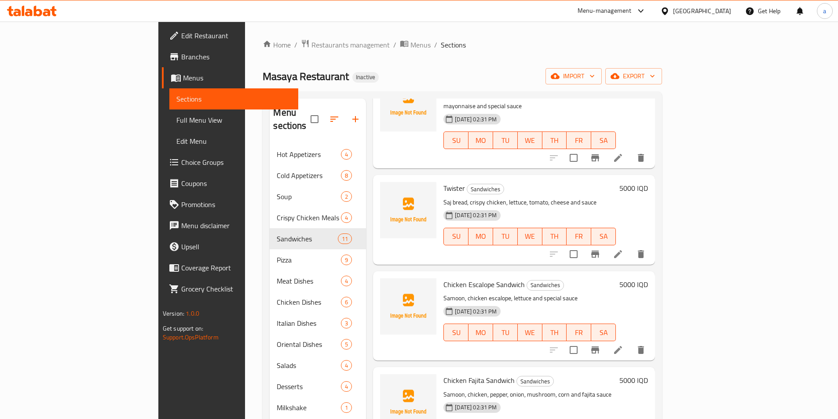
scroll to position [123, 0]
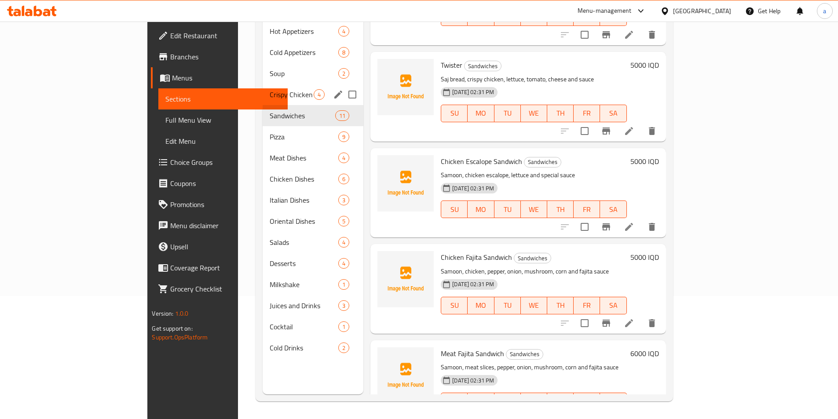
click at [270, 89] on span "Crispy Chicken Meals" at bounding box center [292, 94] width 44 height 11
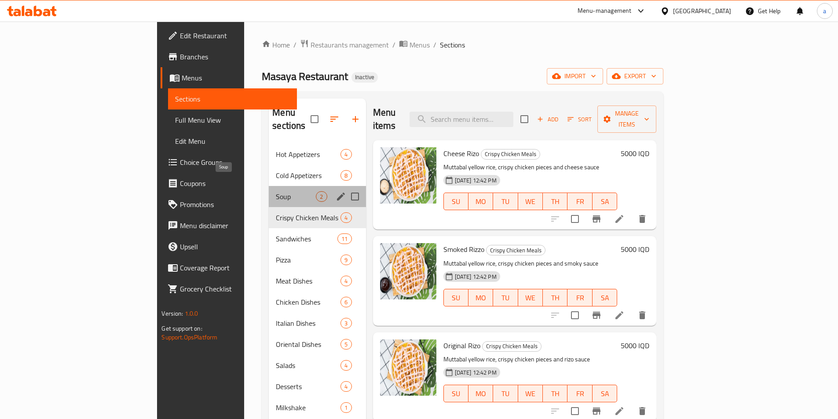
drag, startPoint x: 211, startPoint y: 184, endPoint x: 223, endPoint y: 183, distance: 11.9
click at [276, 191] on span "Soup" at bounding box center [296, 196] width 40 height 11
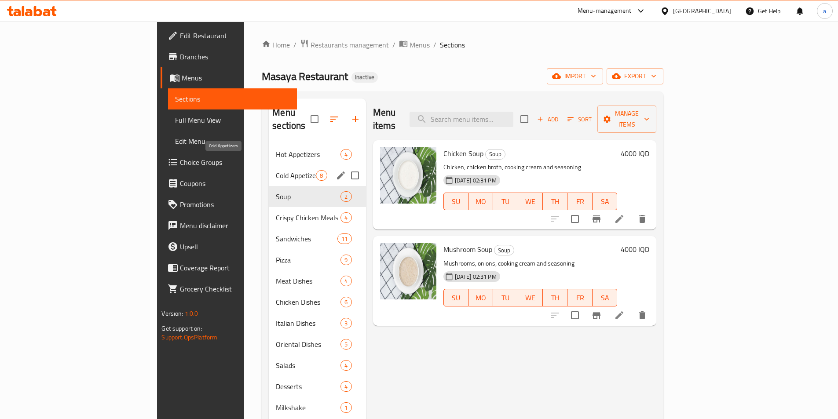
click at [276, 170] on span "Cold Appetizers" at bounding box center [296, 175] width 40 height 11
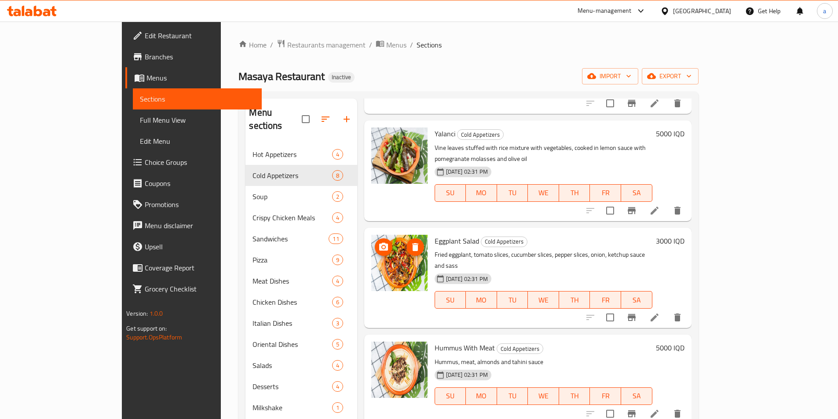
scroll to position [372, 0]
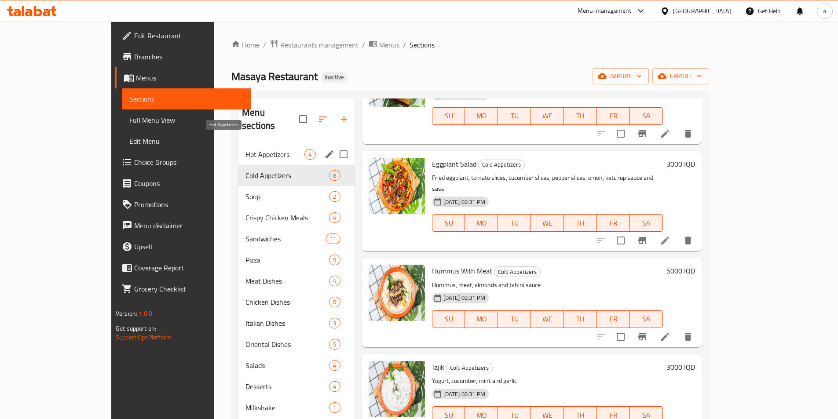
click at [238, 144] on div "Hot Appetizers 4" at bounding box center [296, 154] width 116 height 21
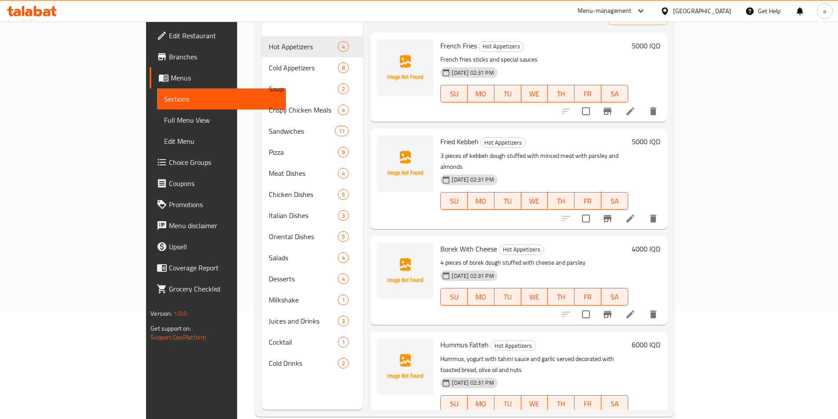
scroll to position [123, 0]
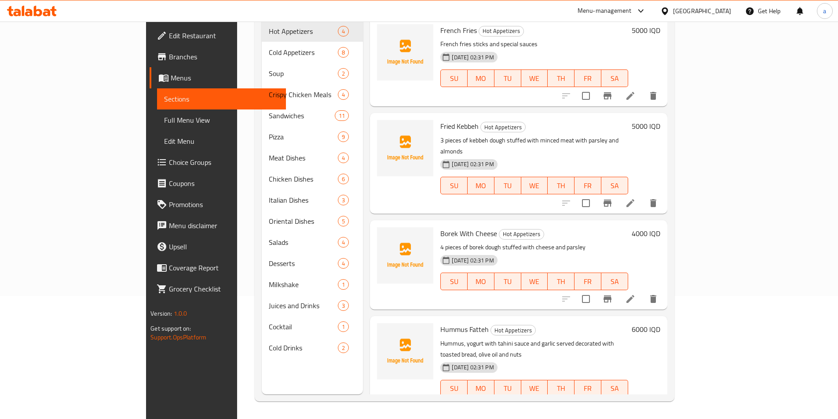
click at [634, 295] on icon at bounding box center [630, 299] width 8 height 8
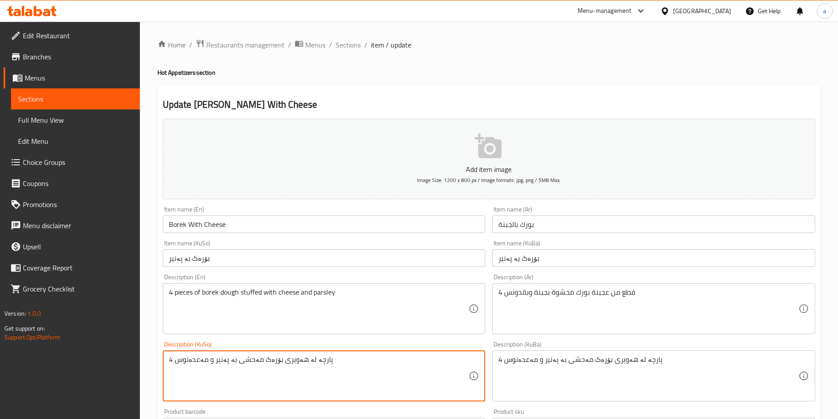
click at [58, 96] on span "Sections" at bounding box center [75, 99] width 115 height 11
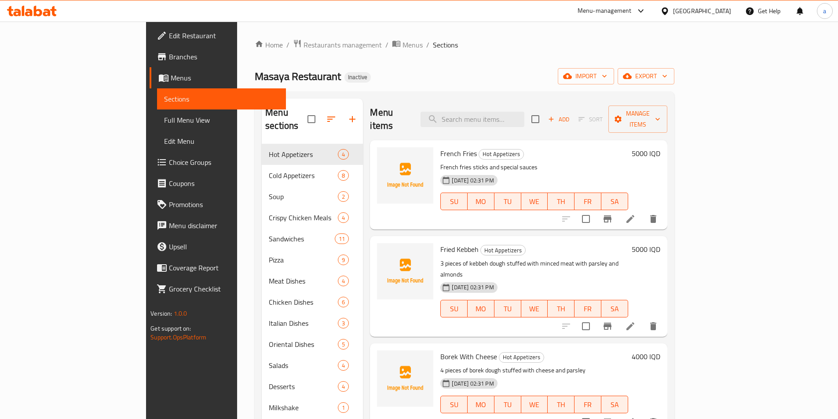
click at [164, 118] on span "Full Menu View" at bounding box center [221, 120] width 115 height 11
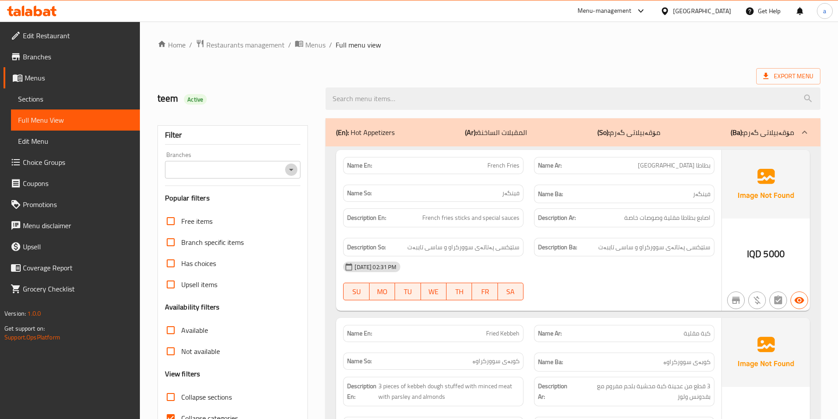
click at [292, 170] on icon "Open" at bounding box center [291, 169] width 11 height 11
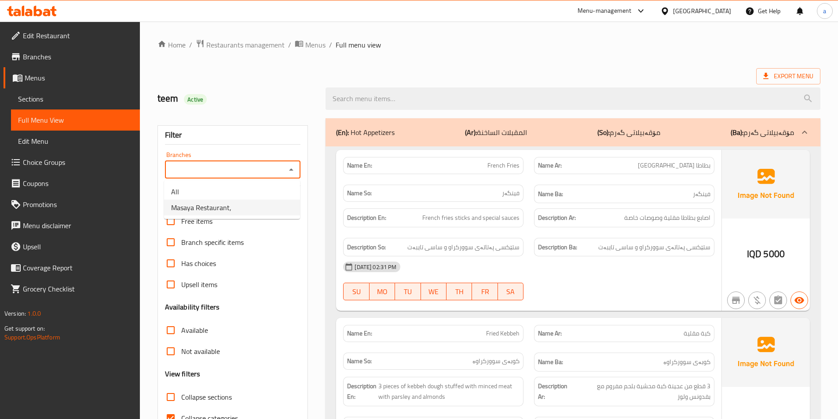
click at [255, 207] on li "Masaya Restaurant," at bounding box center [232, 208] width 136 height 16
type input "Masaya Restaurant,"
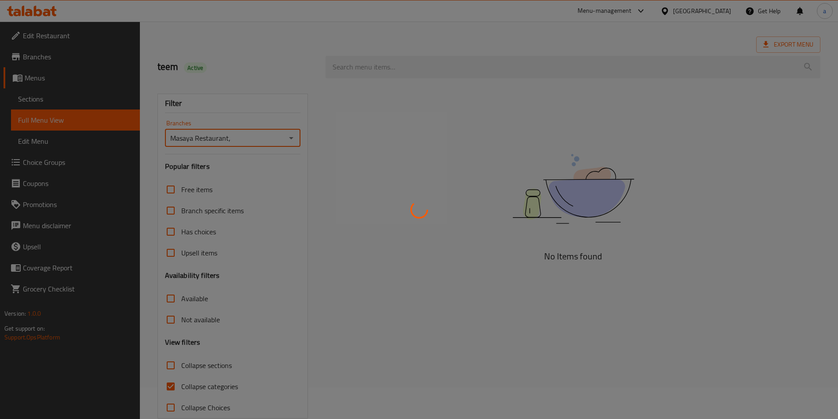
scroll to position [49, 0]
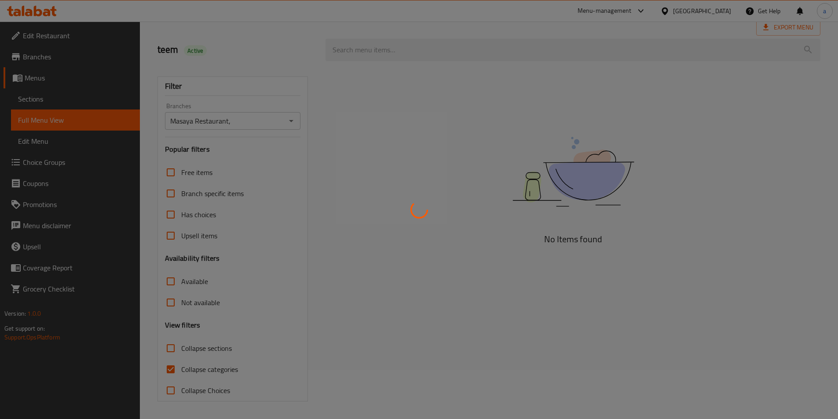
click at [170, 351] on div at bounding box center [419, 209] width 838 height 419
click at [171, 354] on div at bounding box center [419, 209] width 838 height 419
click at [171, 350] on div at bounding box center [419, 209] width 838 height 419
click at [173, 346] on div at bounding box center [419, 209] width 838 height 419
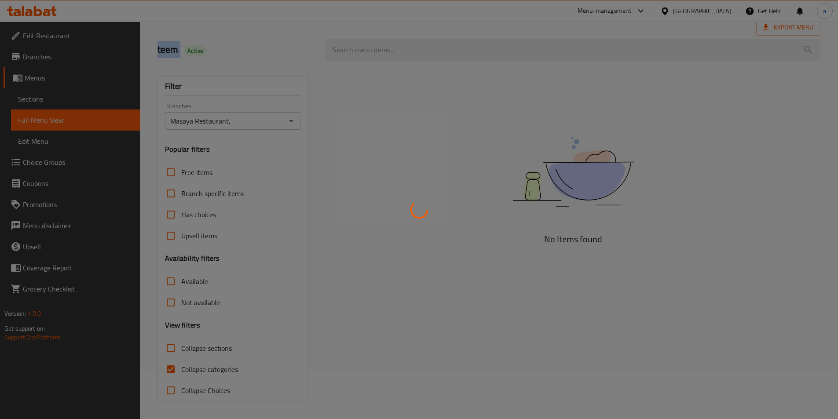
click at [173, 346] on div at bounding box center [419, 209] width 838 height 419
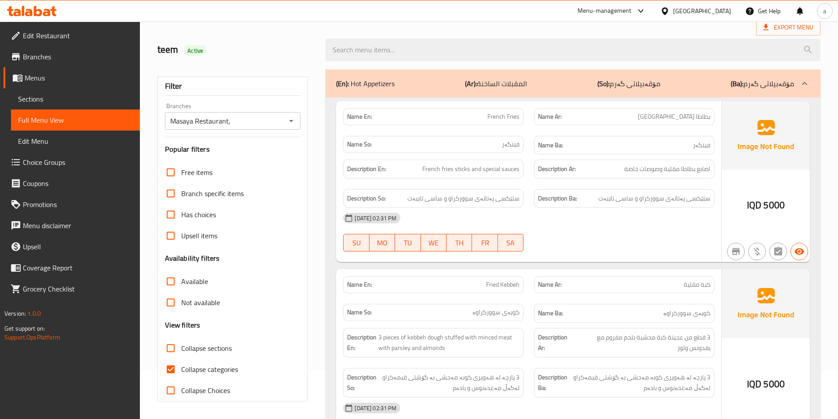
drag, startPoint x: 173, startPoint y: 346, endPoint x: 191, endPoint y: 349, distance: 18.2
click at [177, 346] on input "Collapse sections" at bounding box center [170, 348] width 21 height 21
checkbox input "true"
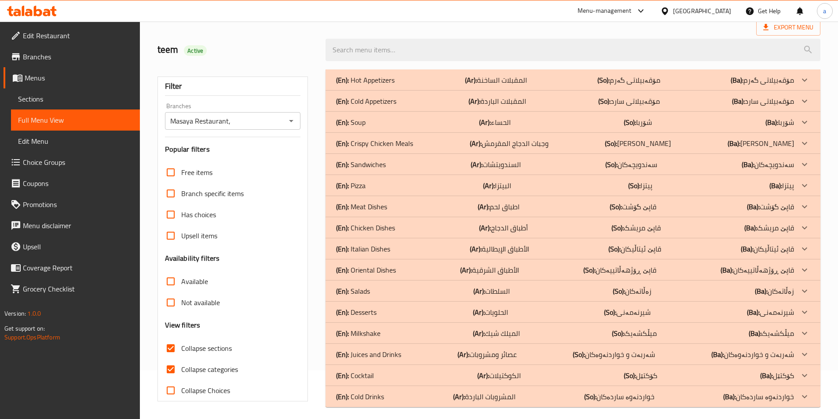
click at [169, 369] on input "Collapse categories" at bounding box center [170, 369] width 21 height 21
checkbox input "false"
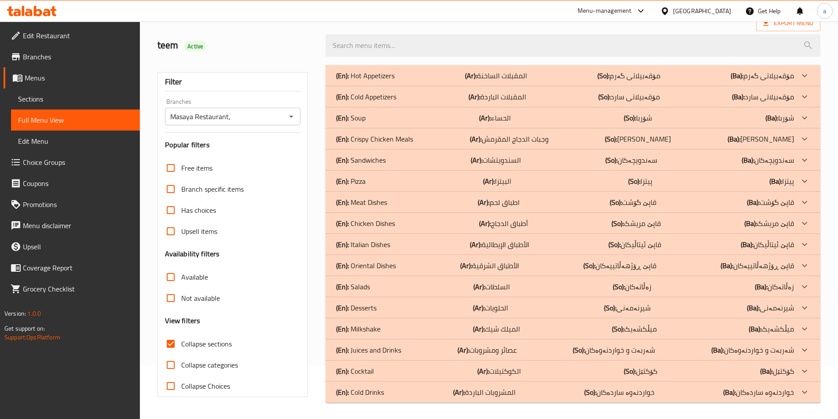
scroll to position [55, 0]
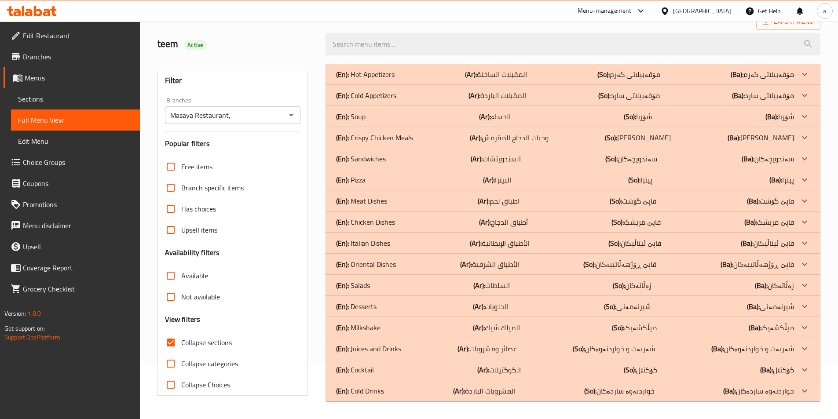
click at [463, 390] on b "(Ar):" at bounding box center [459, 390] width 12 height 13
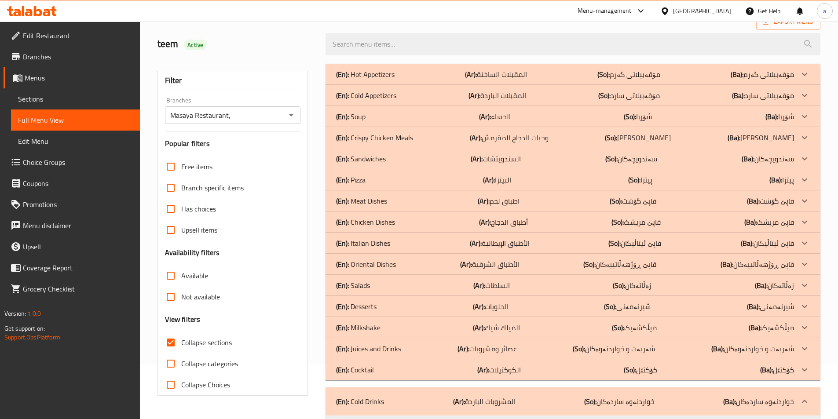
click at [462, 370] on div "(En): Cocktail (Ar): الكوكتيلات (So): کۆکتێل (Ba): کۆکتێل" at bounding box center [565, 369] width 458 height 11
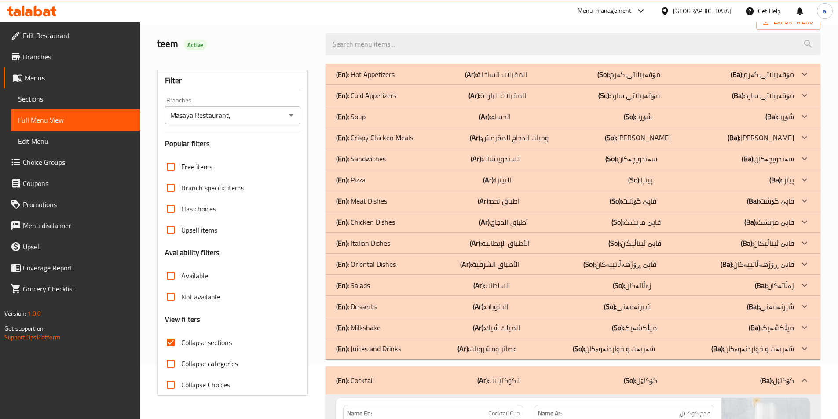
click at [486, 345] on p "(Ar): عصائر ومشروبات" at bounding box center [486, 348] width 59 height 11
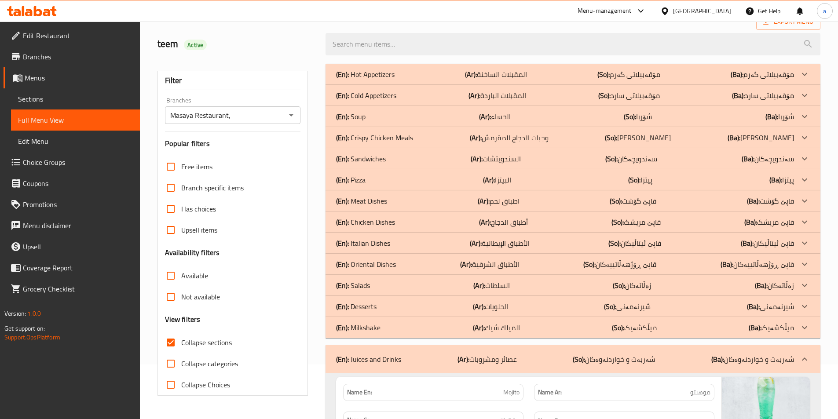
click at [485, 327] on b "(Ar):" at bounding box center [479, 327] width 12 height 13
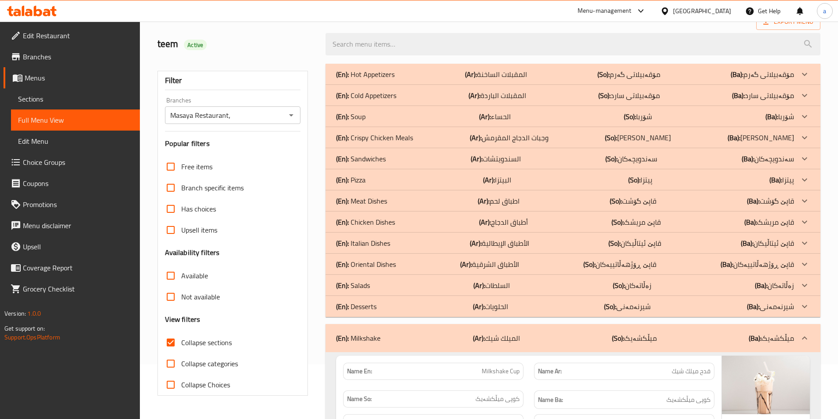
click at [490, 305] on p "(Ar): الحلويات" at bounding box center [490, 306] width 35 height 11
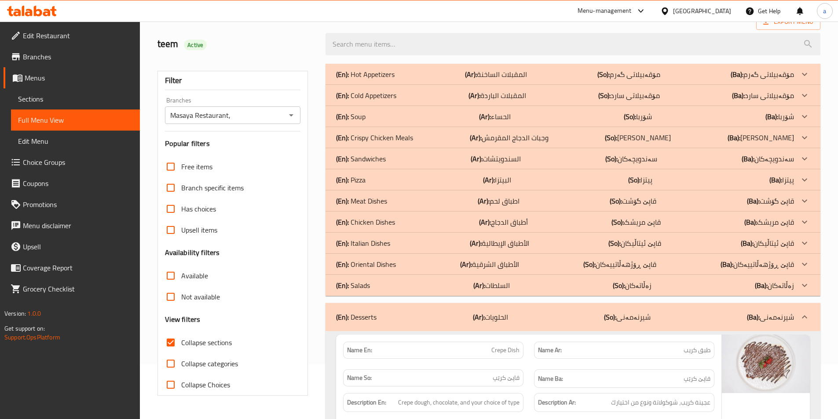
click at [493, 281] on p "(Ar): السلطات" at bounding box center [491, 285] width 36 height 11
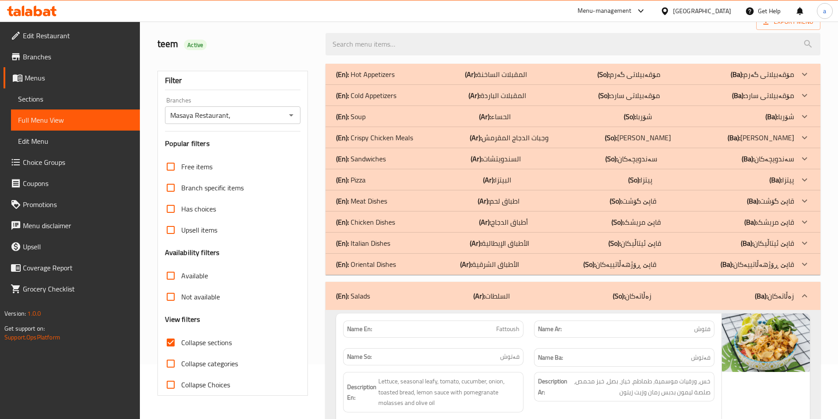
click at [521, 257] on div "(En): Oriental Dishes (Ar): الأطباق الشرقية (So): قاپێ ڕۆژهەڵاتییەکان (Ba): قاپ…" at bounding box center [572, 264] width 495 height 21
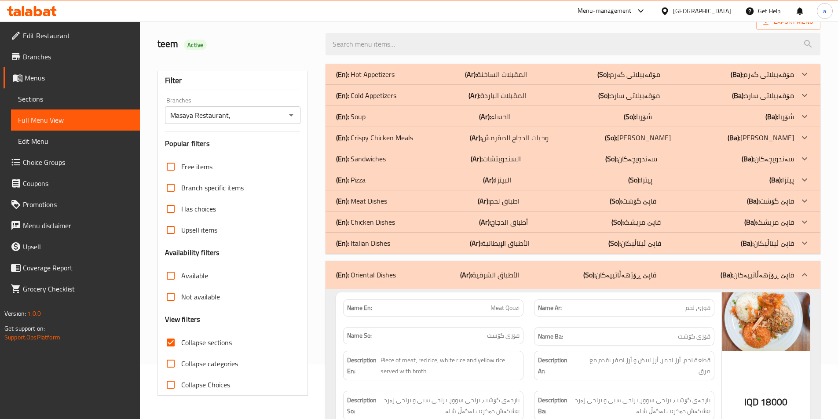
click at [518, 244] on p "(Ar): الأطباق الإيطالية" at bounding box center [499, 243] width 59 height 11
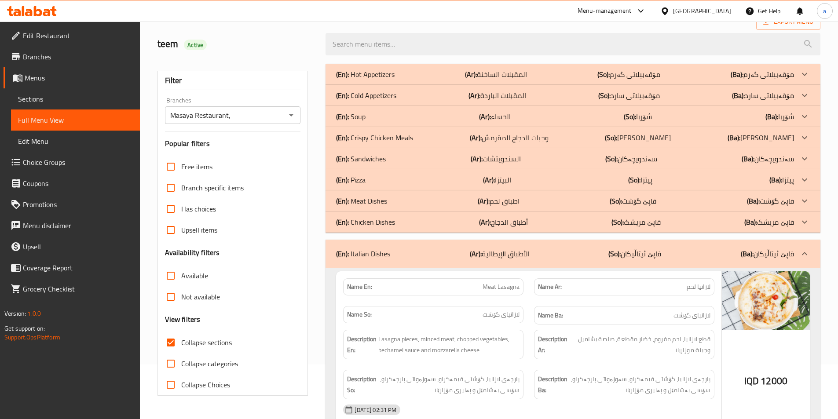
click at [522, 223] on p "(Ar): أطباق الدجاج" at bounding box center [503, 222] width 49 height 11
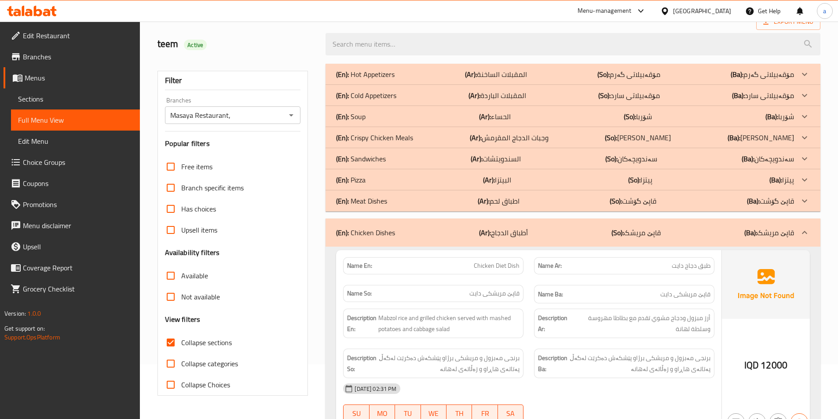
click at [505, 156] on p "(Ar): السندويتشات" at bounding box center [495, 158] width 50 height 11
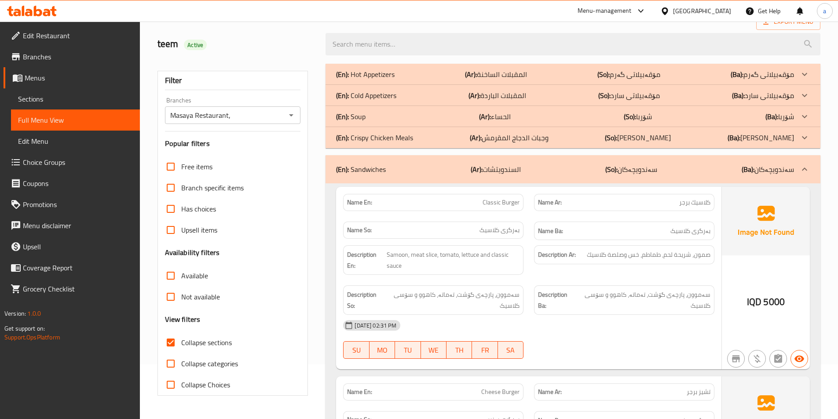
click at [489, 115] on b "(Ar):" at bounding box center [485, 116] width 12 height 13
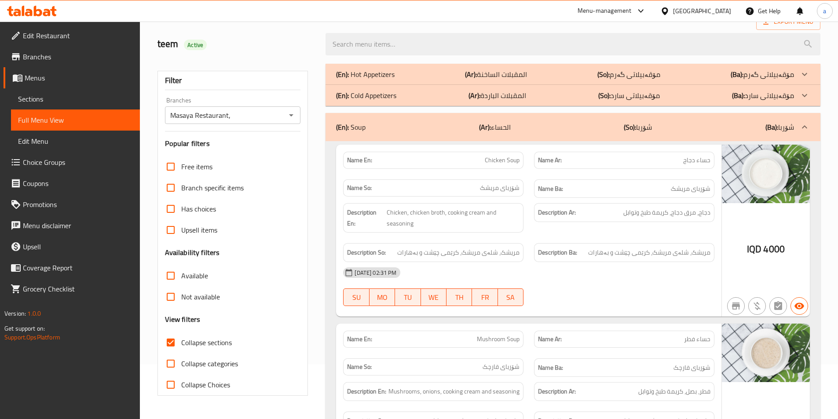
click at [498, 96] on p "(Ar): المقبلات الباردة" at bounding box center [497, 95] width 58 height 11
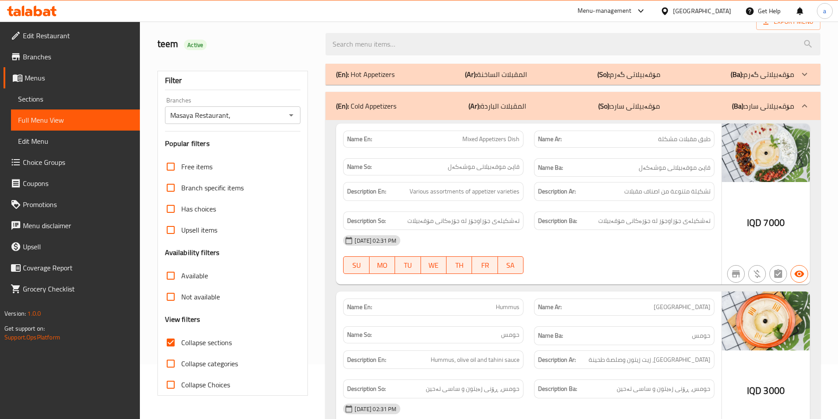
click at [506, 73] on p "(Ar): المقبلات الساخنة" at bounding box center [496, 74] width 62 height 11
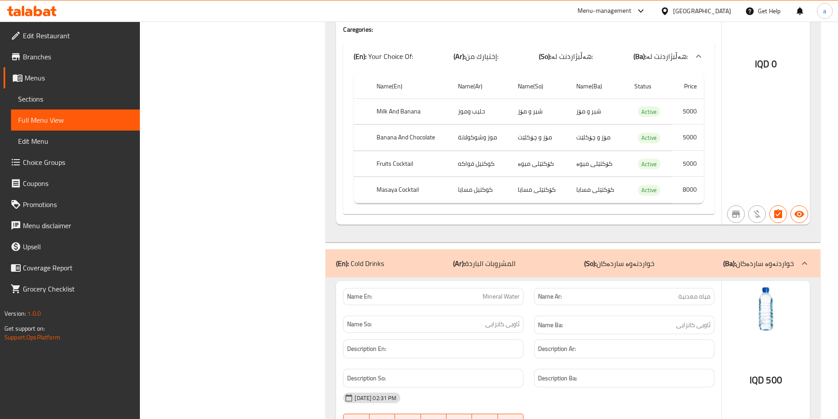
scroll to position [11077, 0]
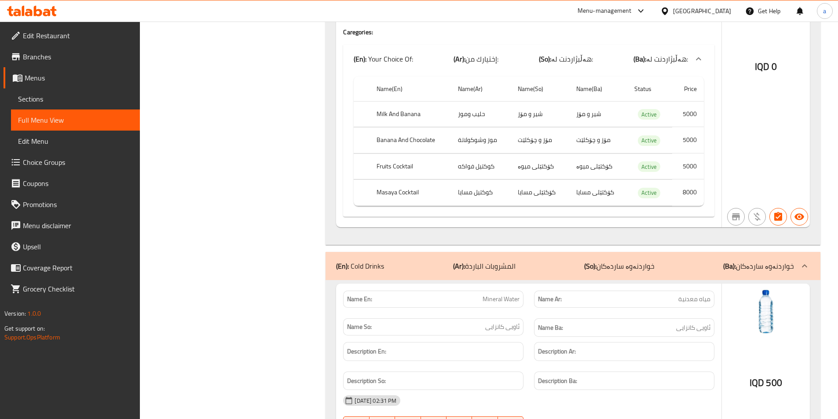
click at [558, 261] on div "(En): Cold Drinks (Ar): المشروبات الباردة (So): خواردنەوە ساردەکان (Ba): خواردن…" at bounding box center [565, 266] width 458 height 11
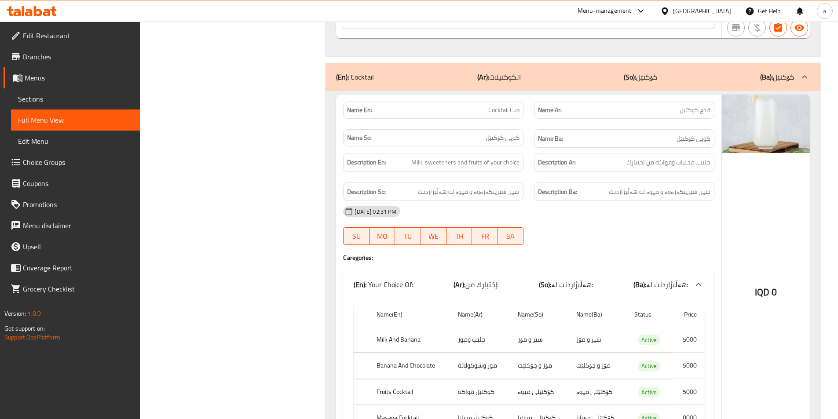
scroll to position [10456, 0]
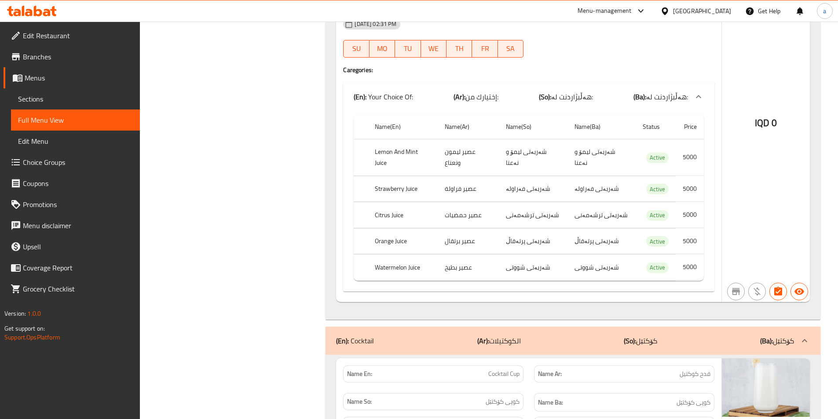
click at [576, 335] on div "(En): Cocktail (Ar): الكوكتيلات (So): کۆکتێل (Ba): کۆکتێل" at bounding box center [565, 340] width 458 height 11
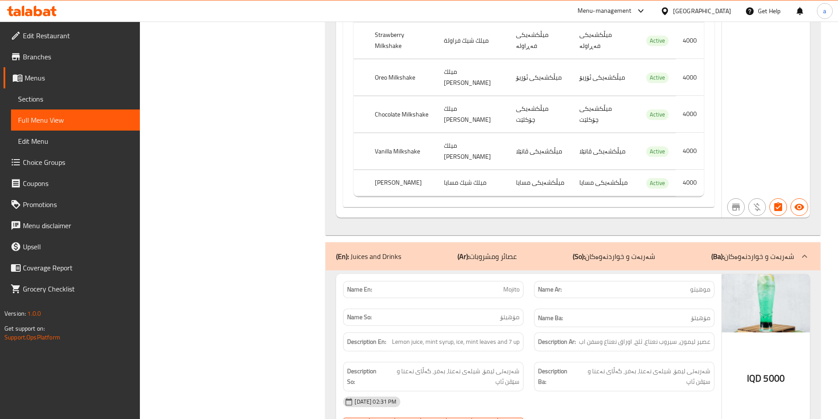
scroll to position [9729, 0]
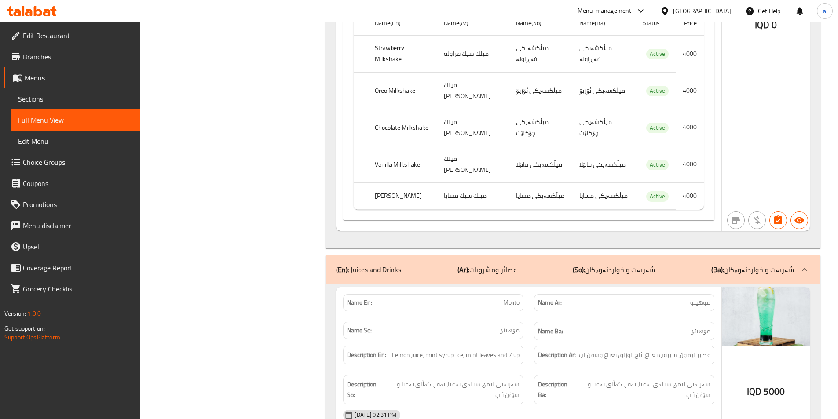
click at [555, 264] on div "(En): Juices and Drinks (Ar): عصائر ومشروبات (So): شەربەت و خواردنەوەکان (Ba): …" at bounding box center [565, 269] width 458 height 11
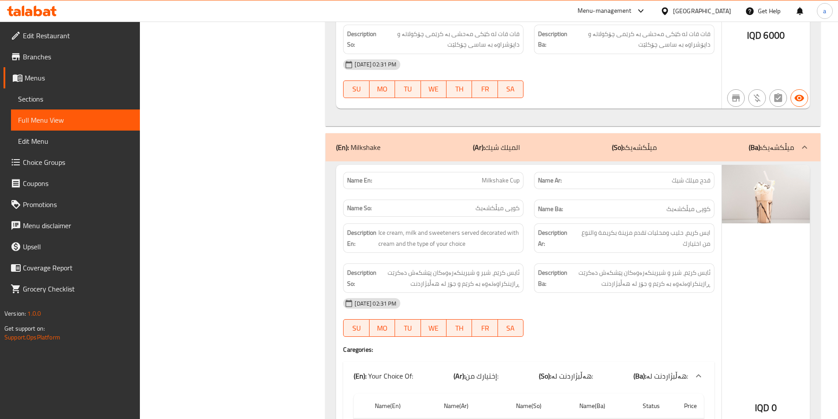
scroll to position [9333, 0]
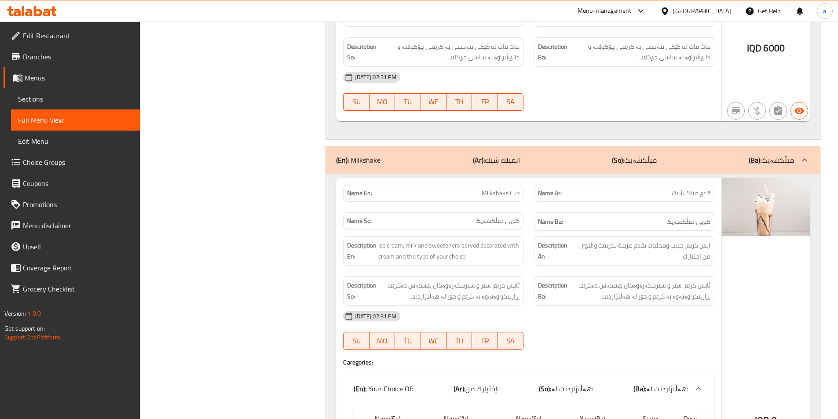
click at [594, 146] on div "(En): Milkshake (Ar): الميلك شيك (So): میڵکشەیک (Ba): میڵکشەیک" at bounding box center [572, 160] width 495 height 28
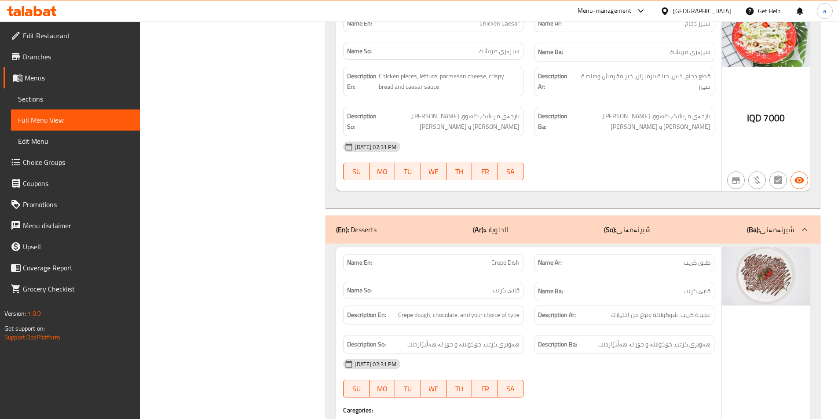
click at [501, 224] on p "(Ar): الحلويات" at bounding box center [490, 229] width 35 height 11
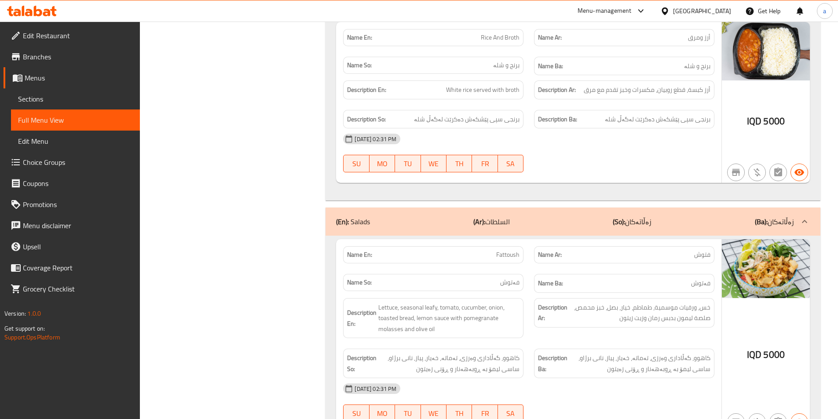
scroll to position [7404, 0]
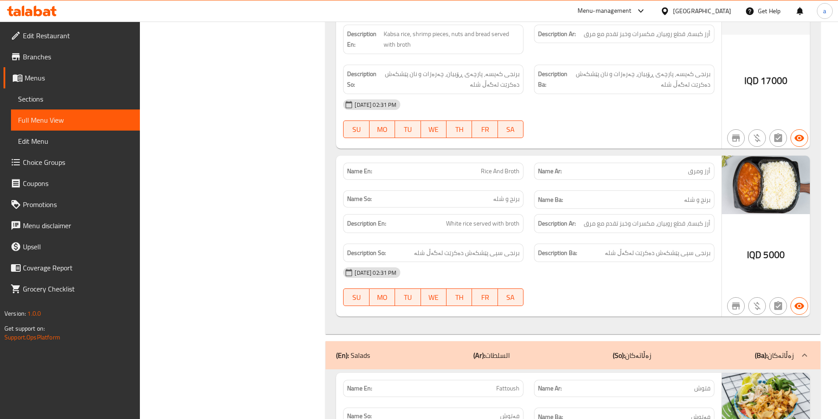
click at [548, 350] on div "(En): Salads (Ar): السلطات (So): زەڵاتەکان (Ba): زەڵاتەکان" at bounding box center [565, 355] width 458 height 11
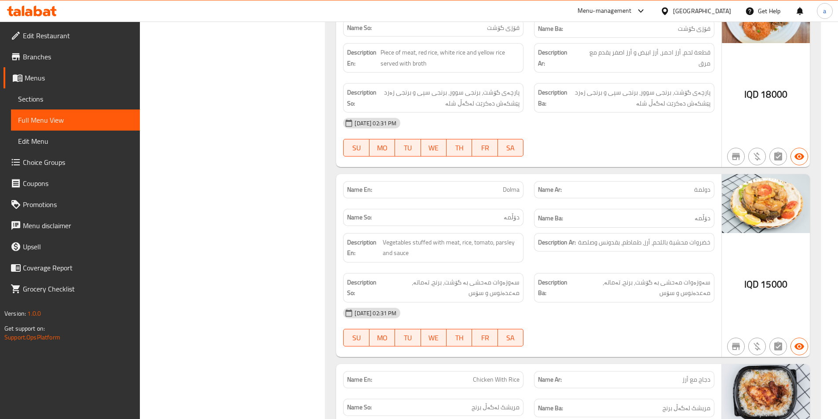
scroll to position [6613, 0]
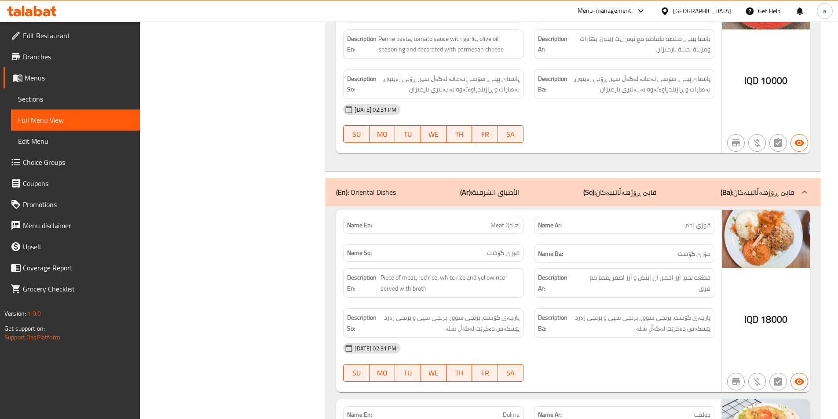
click at [554, 187] on div "(En): Oriental Dishes (Ar): الأطباق الشرقية (So): قاپێ ڕۆژهەڵاتییەکان (Ba): قاپ…" at bounding box center [565, 192] width 458 height 11
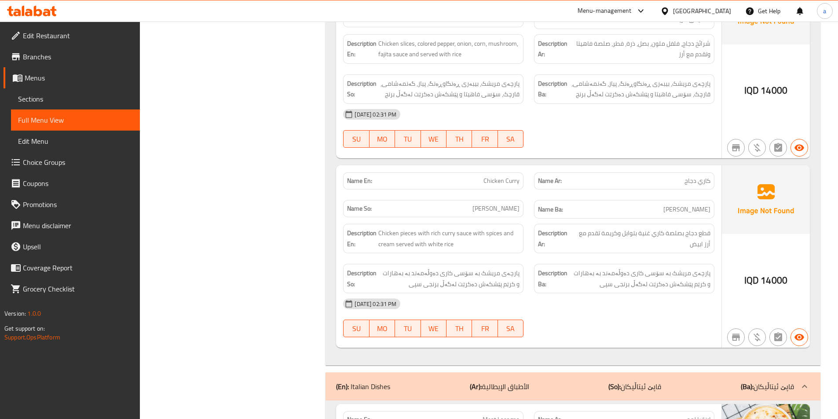
scroll to position [5821, 0]
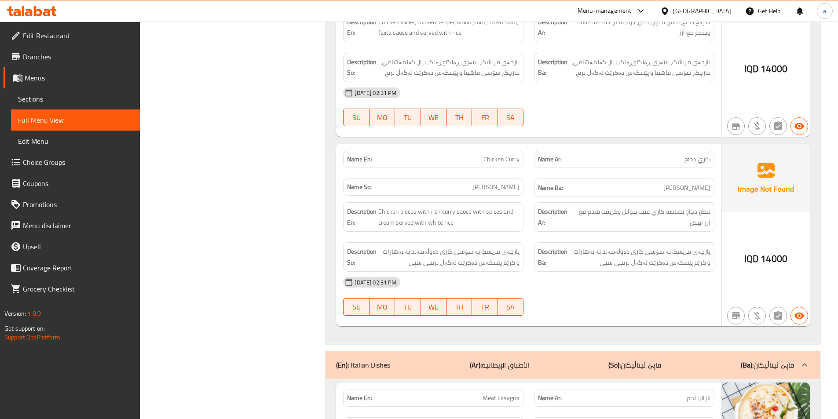
click at [581, 360] on div "(En): Italian Dishes (Ar): الأطباق الإيطالية (So): قاپێ ئیتاڵیکان (Ba): قاپێ ئی…" at bounding box center [565, 365] width 458 height 11
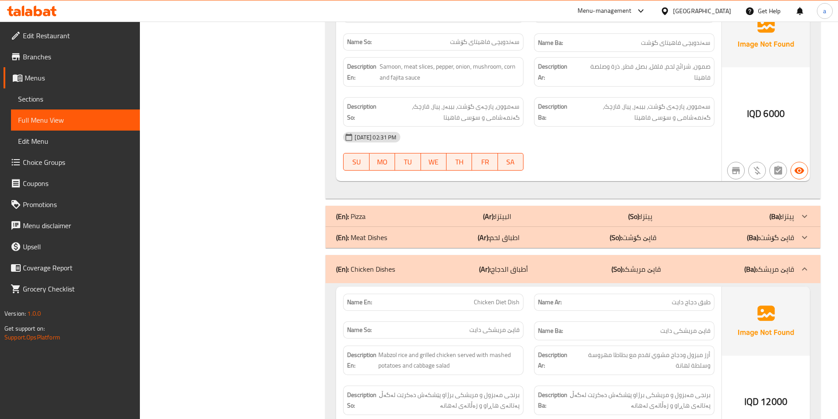
scroll to position [4634, 0]
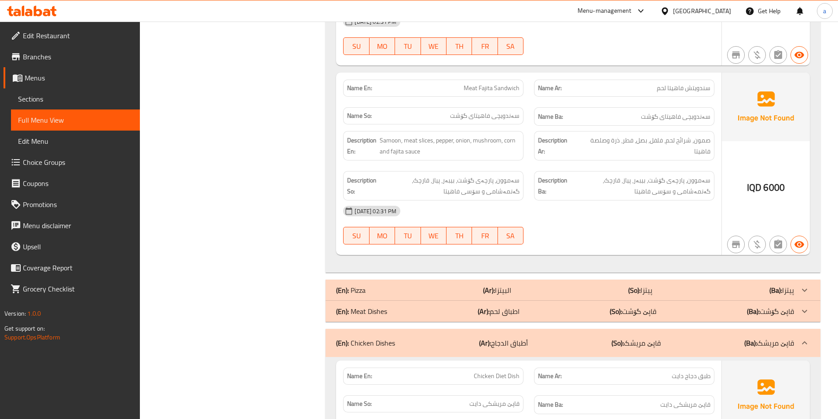
click at [598, 306] on div "(En): Meat Dishes (Ar): اطباق لحم (So): قاپێ گۆشت (Ba): قاپێ گۆشت" at bounding box center [565, 311] width 458 height 11
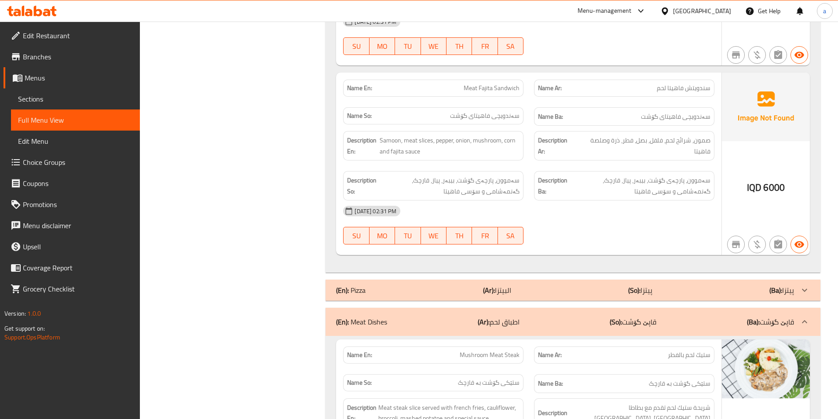
click at [598, 308] on div "(En): Meat Dishes (Ar): اطباق لحم (So): قاپێ گۆشت (Ba): قاپێ گۆشت" at bounding box center [572, 322] width 495 height 28
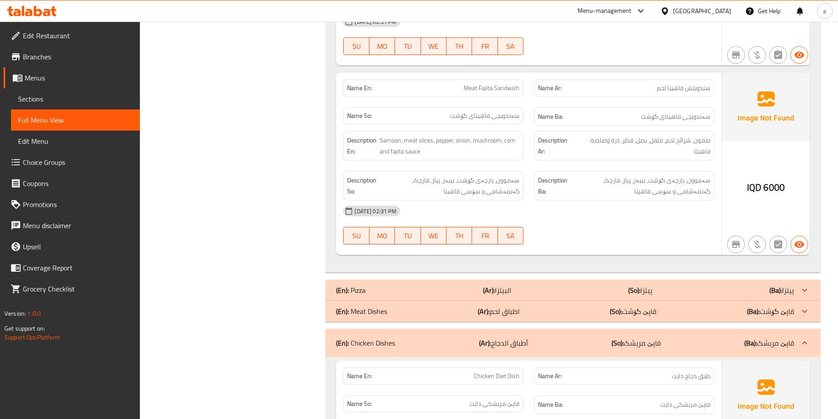
click at [586, 280] on div "(En): Pizza (Ar): البيتزا (So): پیتزا (Ba): پیتزا" at bounding box center [572, 290] width 495 height 21
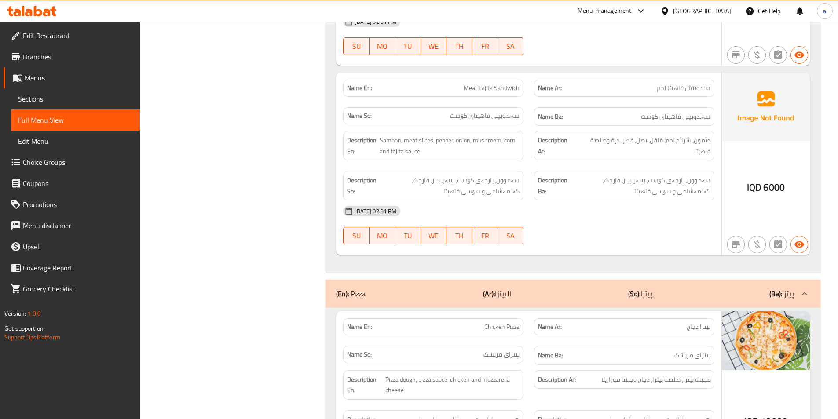
click at [586, 280] on div "(En): Pizza (Ar): البيتزا (So): پیتزا (Ba): پیتزا" at bounding box center [572, 294] width 495 height 28
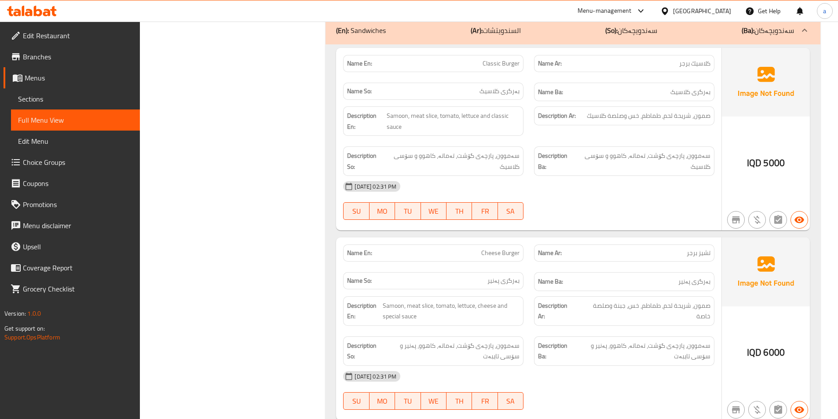
scroll to position [2524, 0]
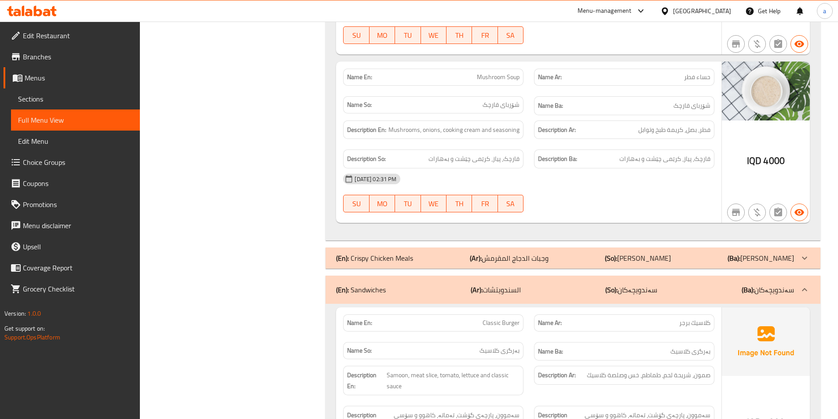
click at [586, 253] on div "(En): Crispy Chicken Meals (Ar): وجبات الدجاج المقرمش (So): [PERSON_NAME] (Ba):…" at bounding box center [565, 258] width 458 height 11
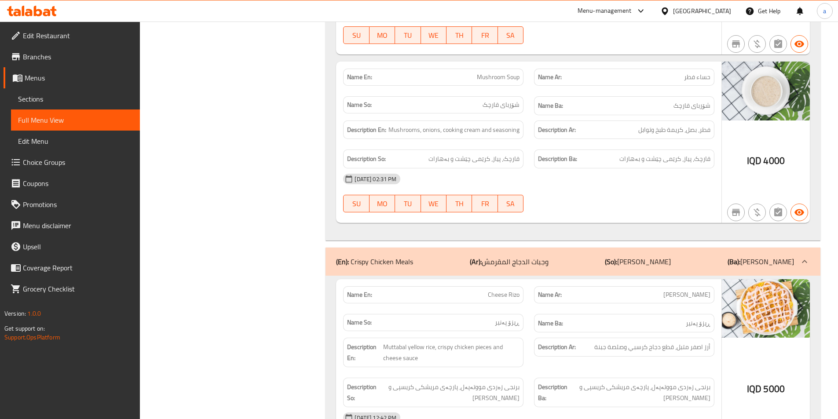
click at [586, 248] on div "(En): Crispy Chicken Meals (Ar): وجبات الدجاج المقرمش (So): [PERSON_NAME] (Ba):…" at bounding box center [572, 262] width 495 height 28
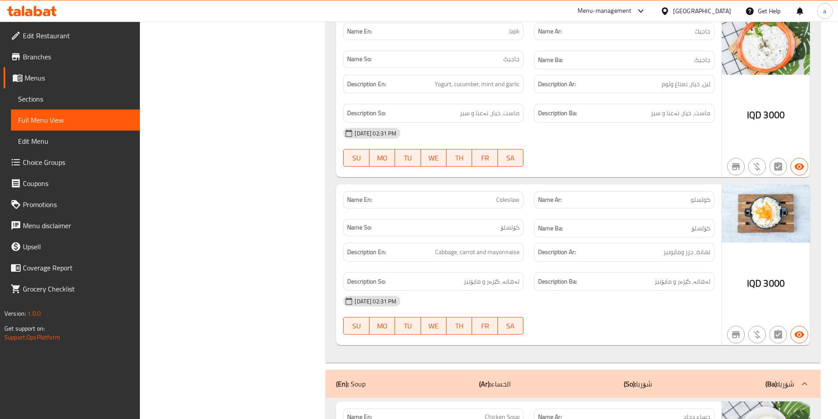
scroll to position [1996, 0]
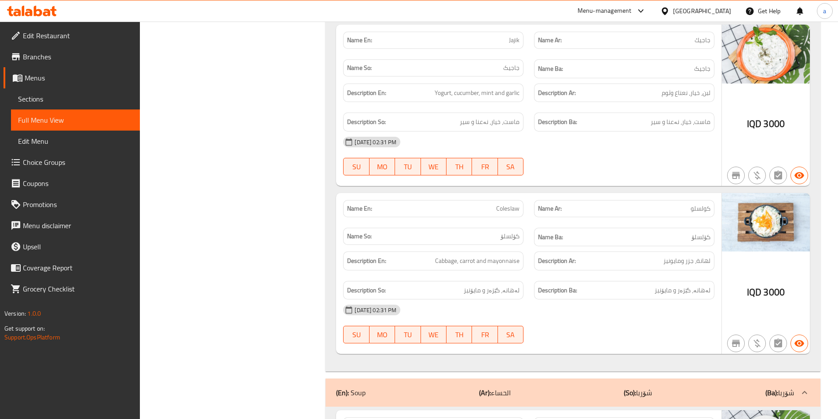
click at [575, 387] on div "(En): Soup (Ar): الحساء (So): شۆربا (Ba): شۆربا" at bounding box center [565, 392] width 458 height 11
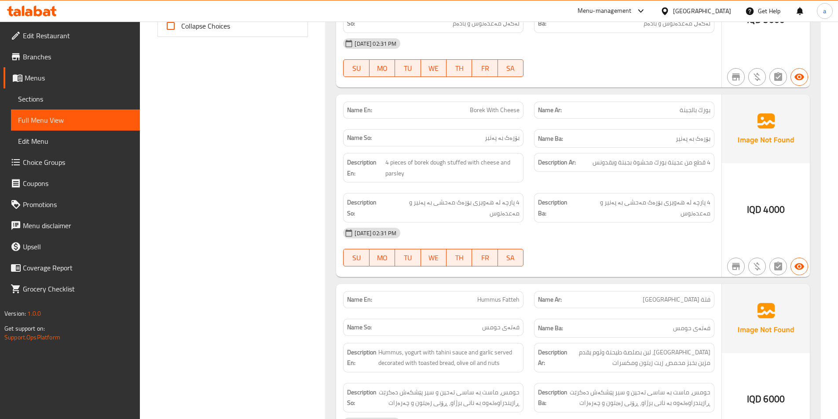
scroll to position [545, 0]
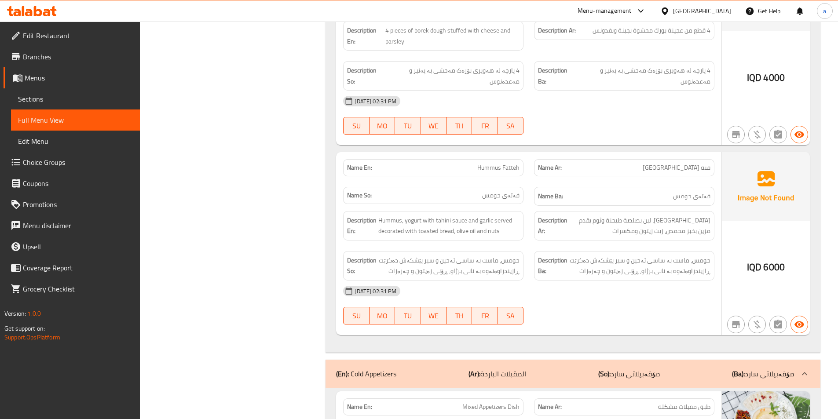
drag, startPoint x: 570, startPoint y: 359, endPoint x: 571, endPoint y: 313, distance: 45.7
click at [569, 368] on div "(En): Cold Appetizers (Ar): المقبلات الباردة (So): مۆقەبیلاتى سارد (Ba): مۆقەبی…" at bounding box center [565, 373] width 458 height 11
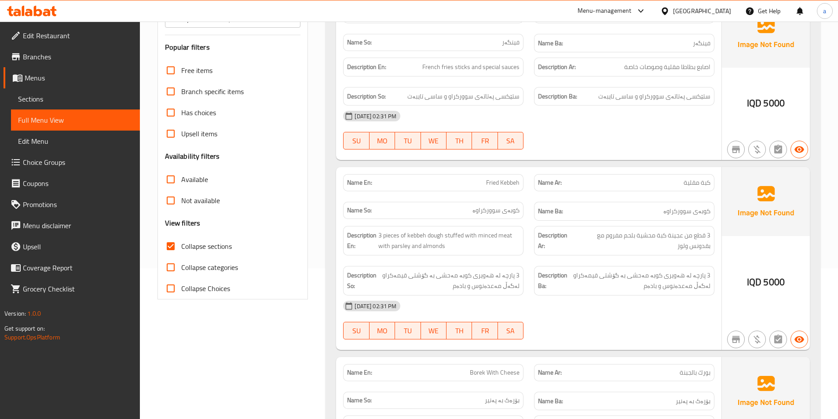
scroll to position [0, 0]
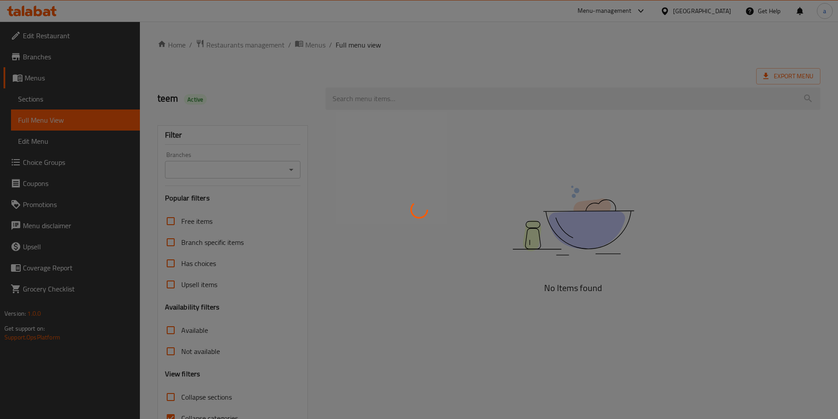
click at [98, 121] on div at bounding box center [419, 209] width 838 height 419
click at [64, 93] on div at bounding box center [419, 209] width 838 height 419
